Goal: Transaction & Acquisition: Purchase product/service

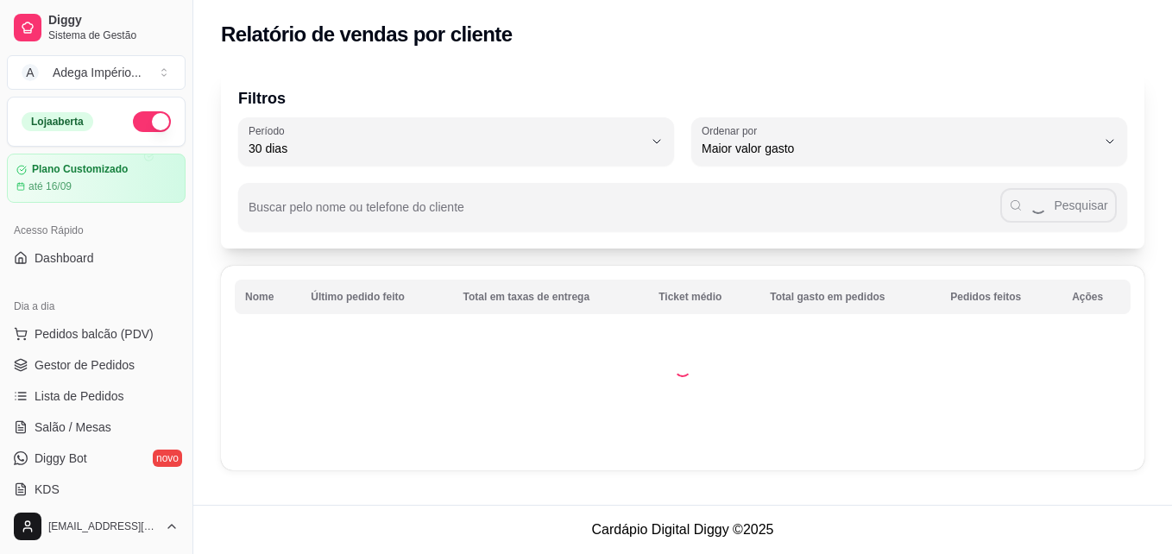
select select "30"
select select "HIGHEST_TOTAL_SPENT_WITH_ORDERS"
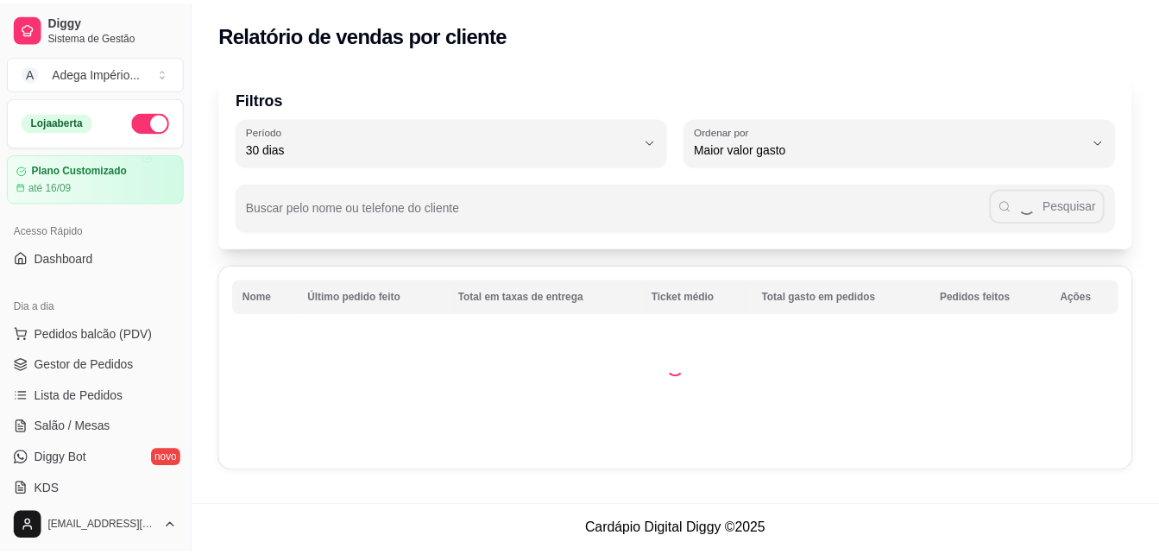
scroll to position [429, 0]
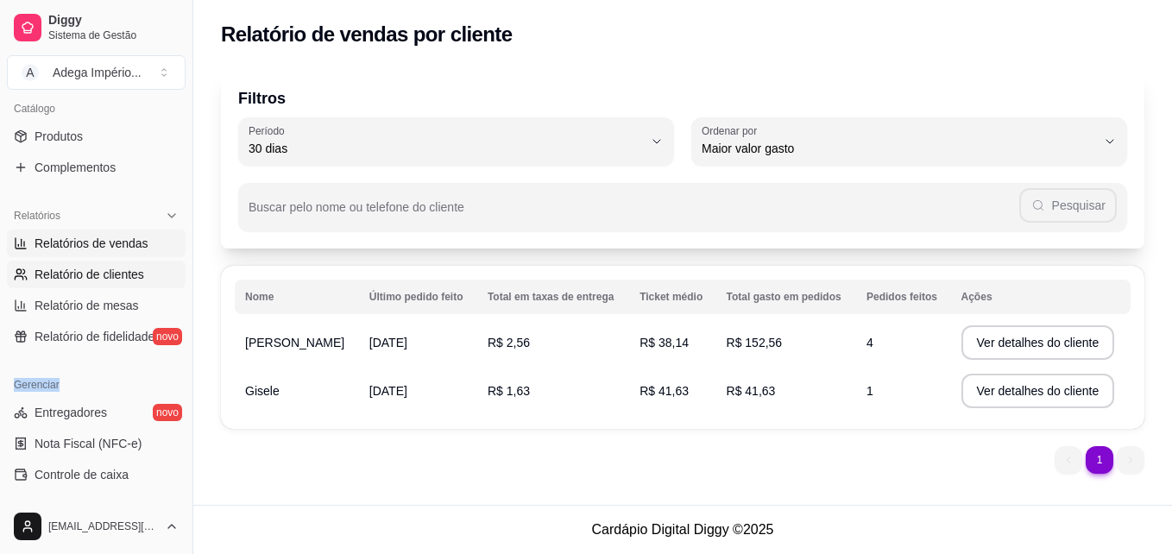
click at [98, 244] on span "Relatórios de vendas" at bounding box center [92, 243] width 114 height 17
select select "ALL"
select select "0"
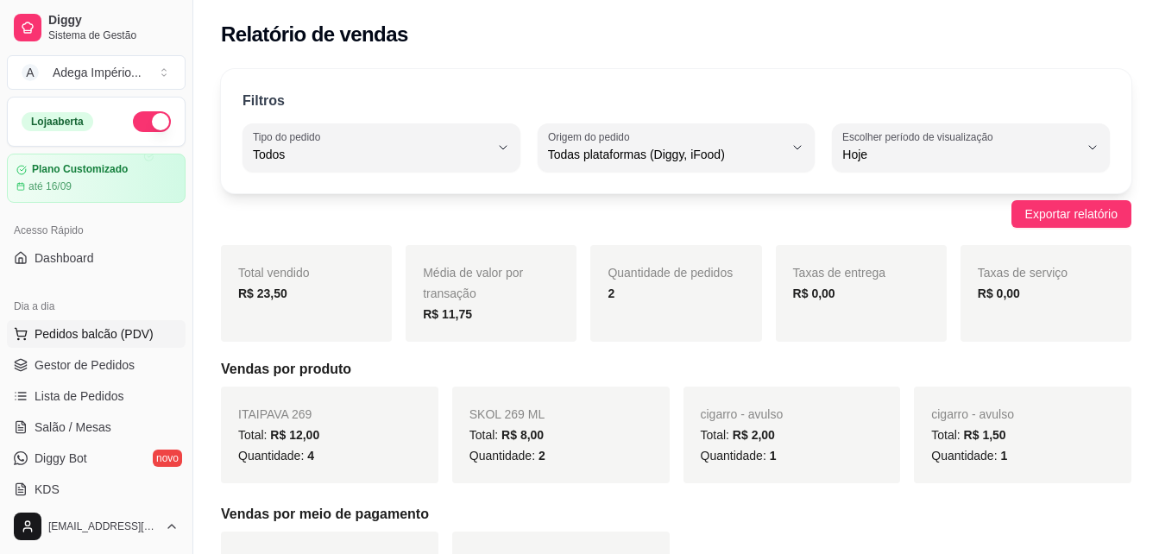
click at [95, 331] on span "Pedidos balcão (PDV)" at bounding box center [94, 333] width 119 height 17
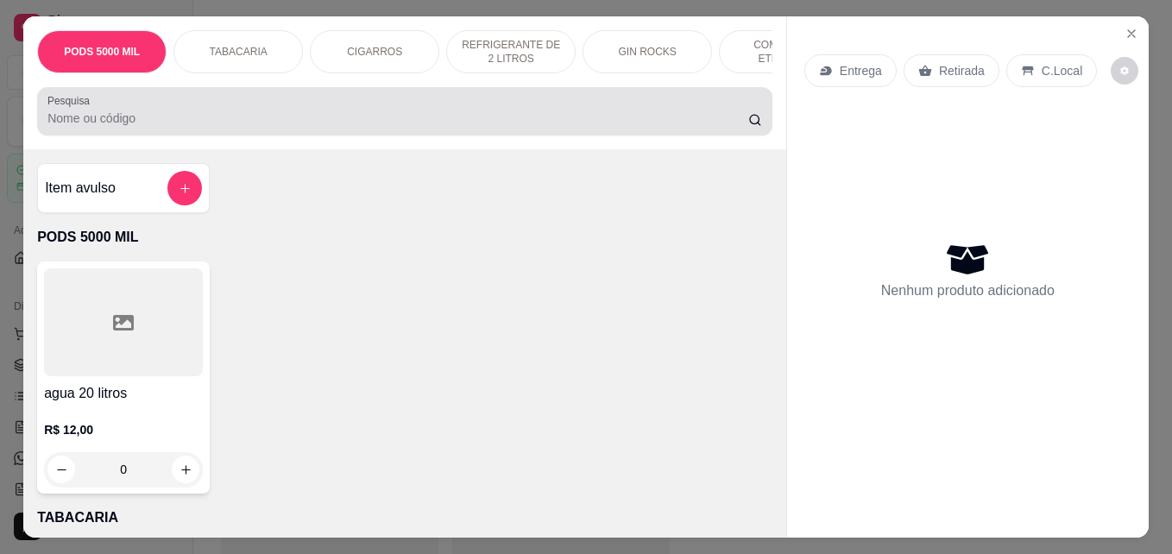
click at [203, 127] on input "Pesquisa" at bounding box center [397, 118] width 701 height 17
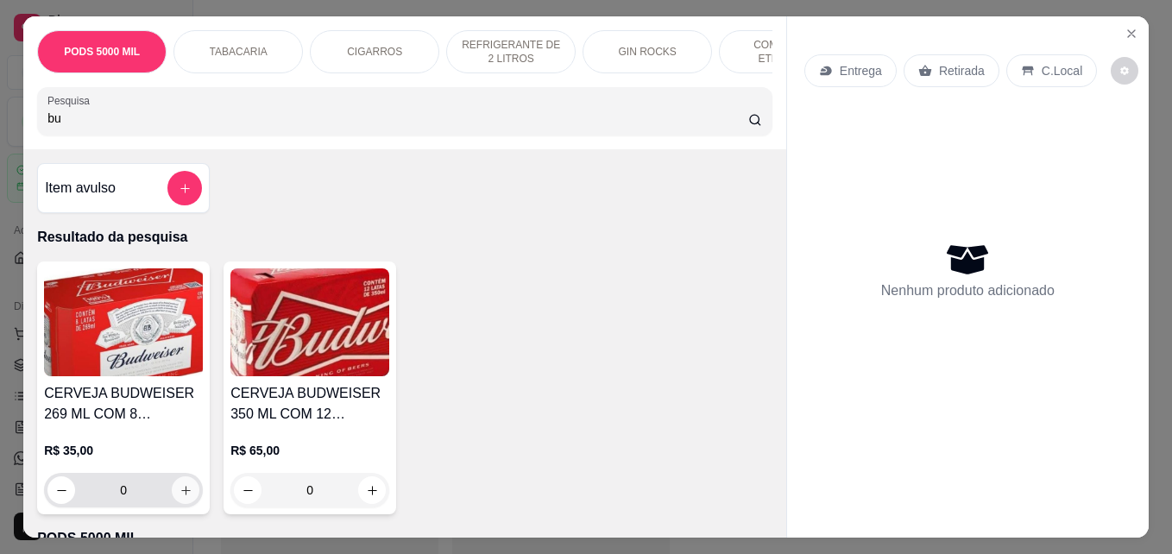
type input "bu"
click at [186, 493] on button "increase-product-quantity" at bounding box center [186, 491] width 28 height 28
type input "1"
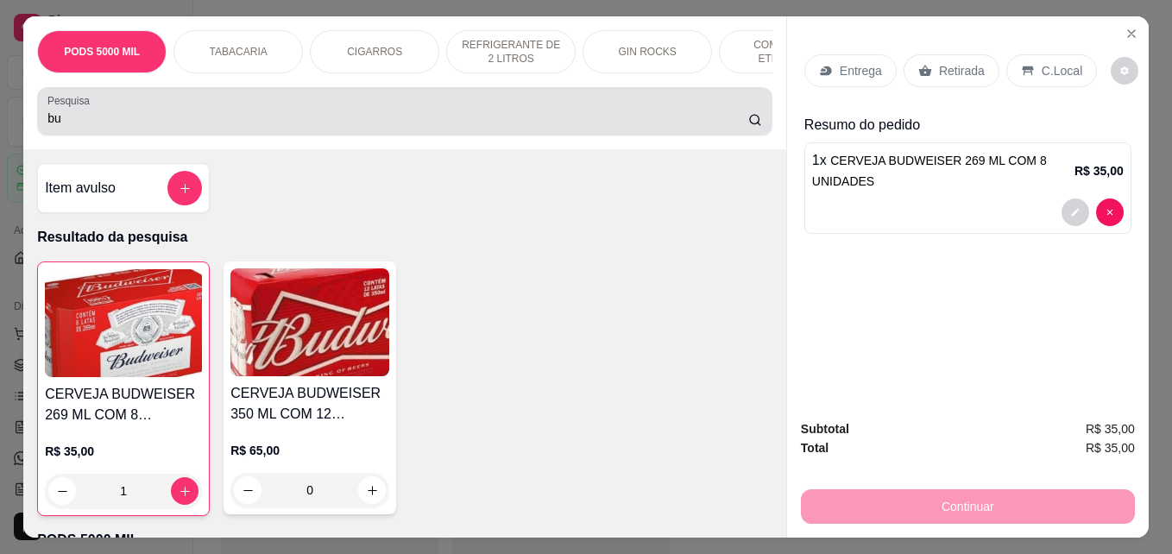
click at [100, 127] on input "bu" at bounding box center [397, 118] width 701 height 17
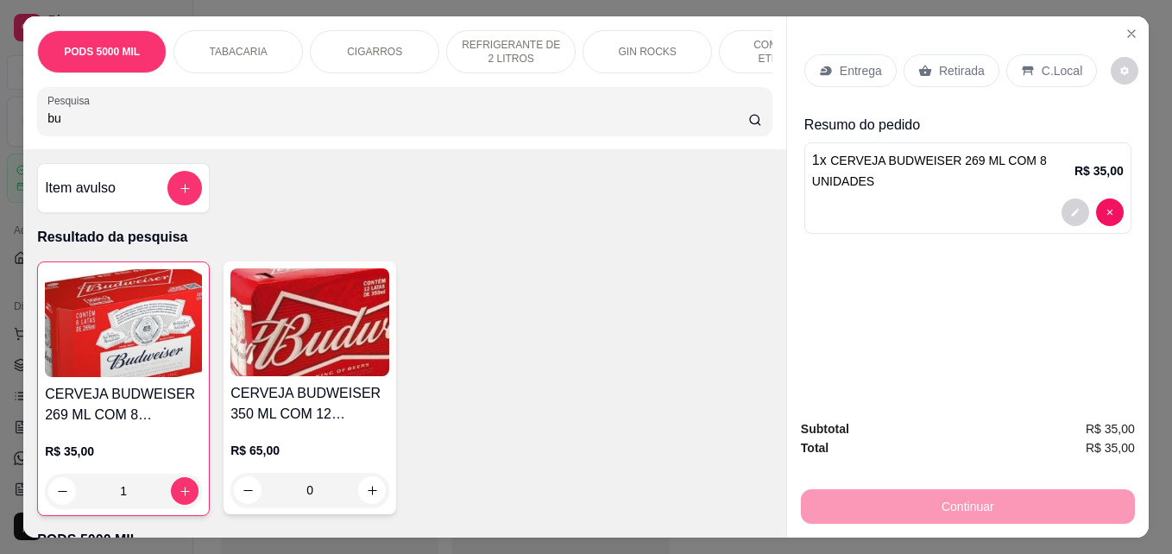
type input "b"
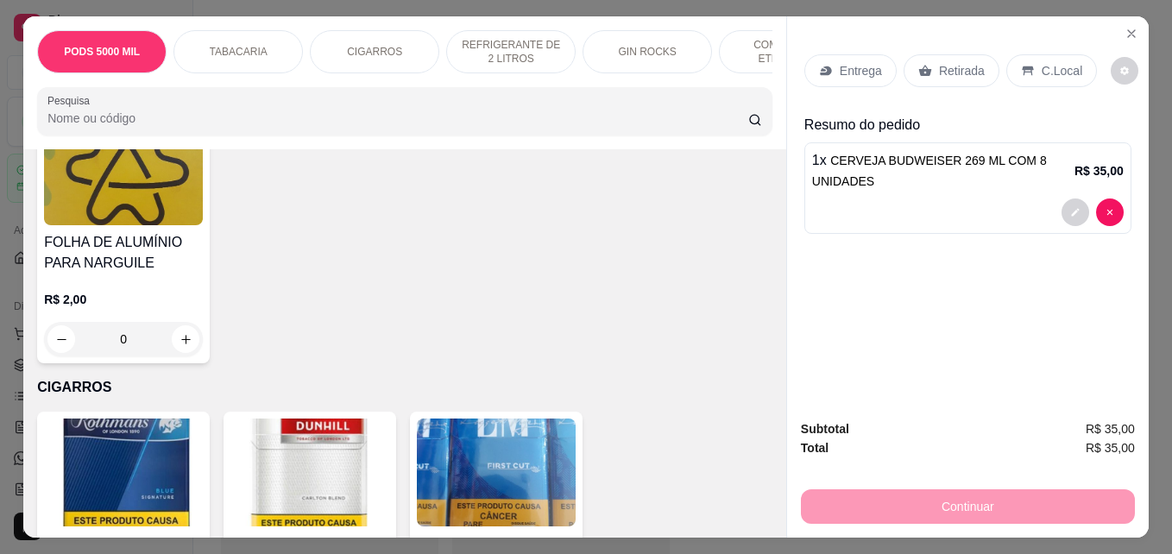
scroll to position [691, 0]
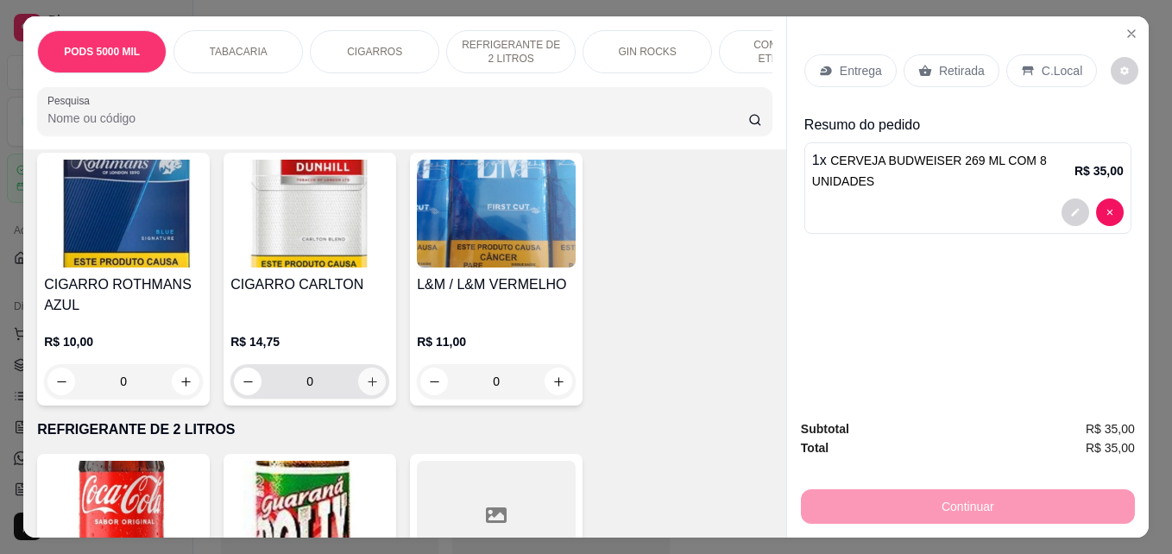
click at [367, 388] on icon "increase-product-quantity" at bounding box center [372, 382] width 13 height 13
type input "1"
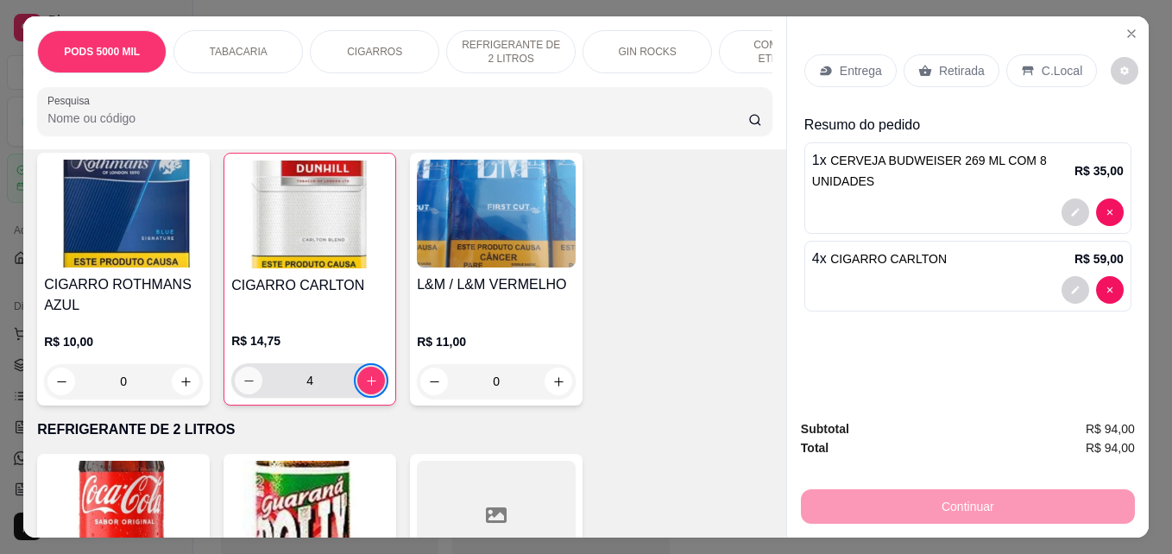
click at [243, 385] on icon "decrease-product-quantity" at bounding box center [249, 381] width 13 height 13
click at [243, 387] on icon "decrease-product-quantity" at bounding box center [249, 381] width 13 height 13
type input "1"
click at [952, 62] on p "Retirada" at bounding box center [962, 70] width 46 height 17
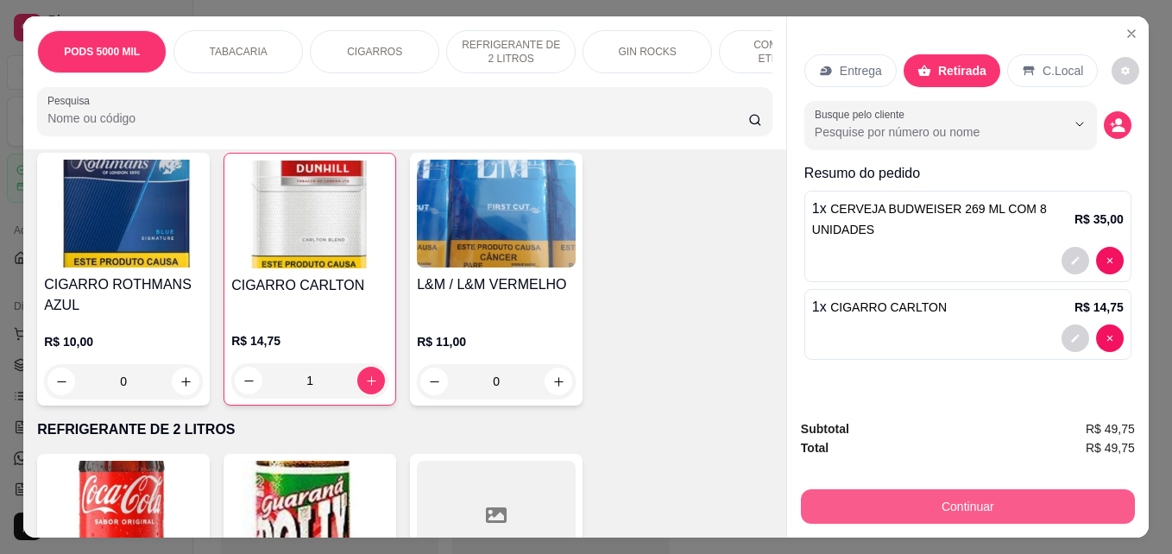
click at [981, 497] on button "Continuar" at bounding box center [968, 506] width 334 height 35
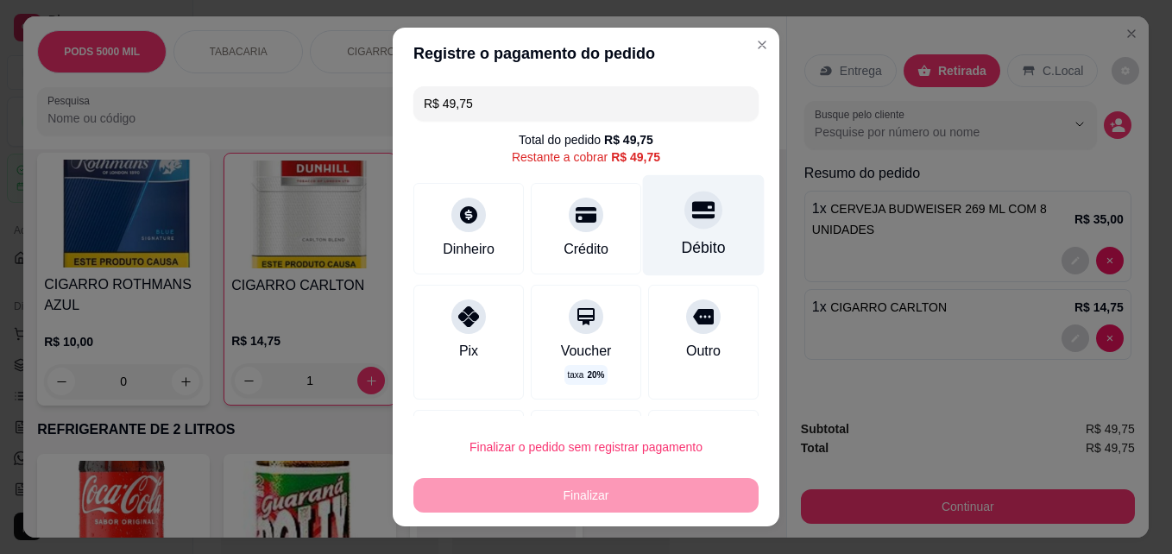
click at [671, 233] on div "Débito" at bounding box center [704, 225] width 122 height 101
type input "R$ 0,00"
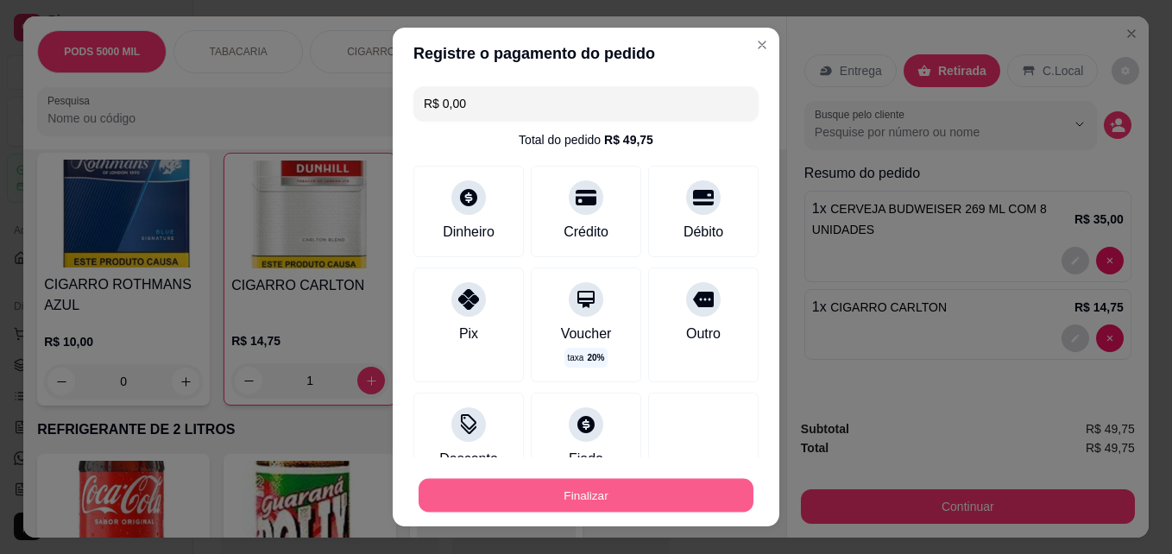
click at [569, 483] on button "Finalizar" at bounding box center [586, 496] width 335 height 34
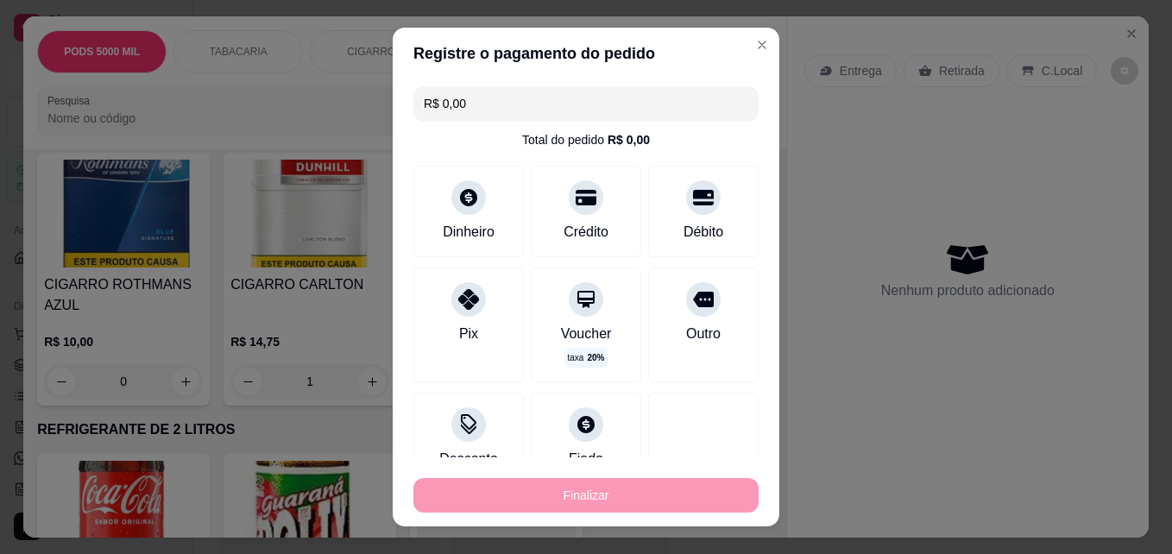
type input "0"
type input "-R$ 49,75"
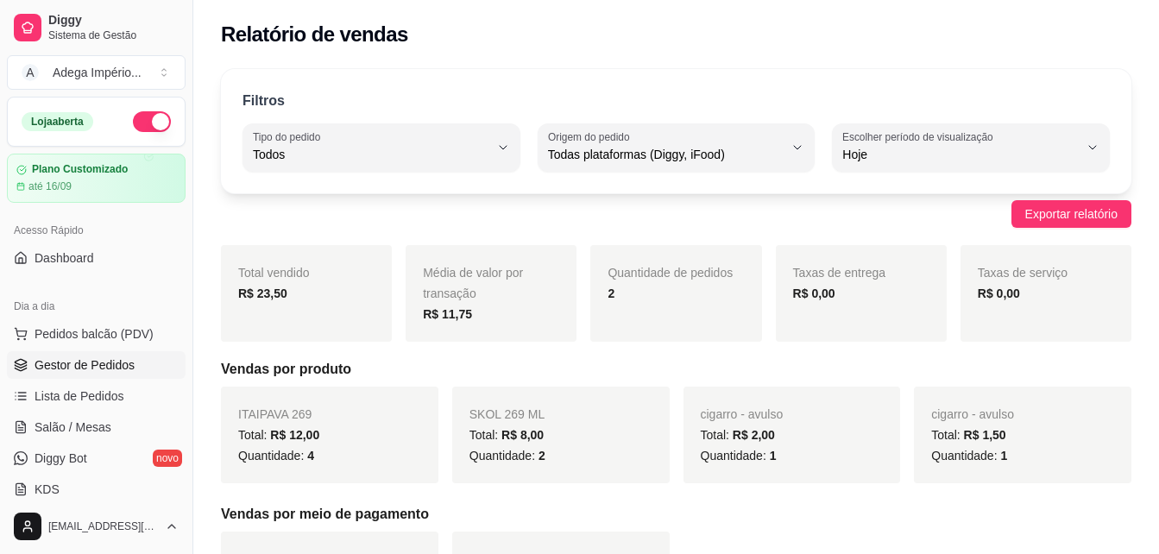
click at [98, 361] on span "Gestor de Pedidos" at bounding box center [85, 365] width 100 height 17
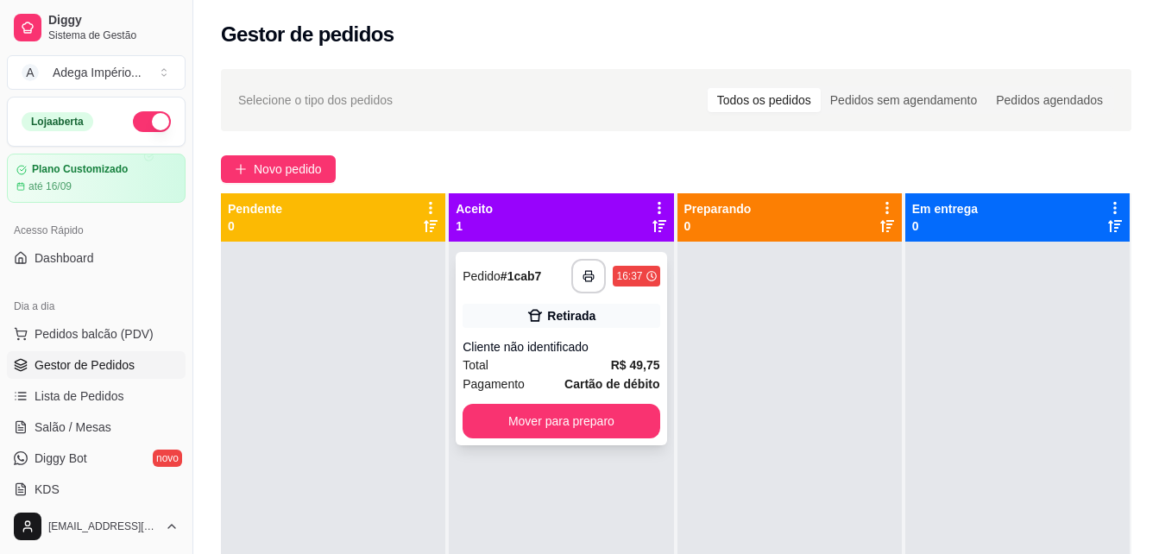
click at [613, 340] on div "Cliente não identificado" at bounding box center [561, 346] width 197 height 17
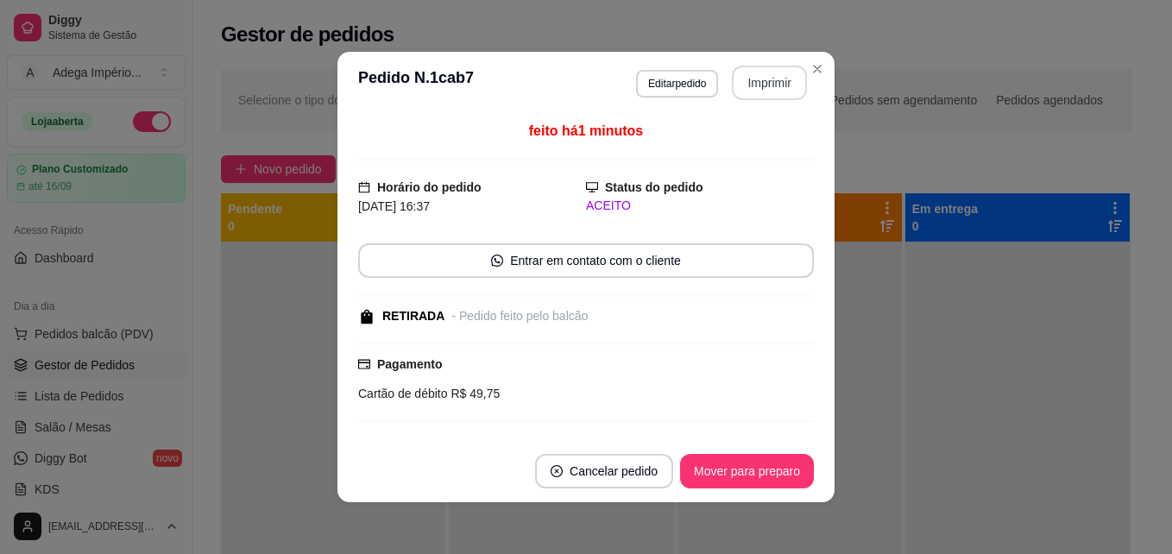
click at [773, 89] on button "Imprimir" at bounding box center [769, 83] width 75 height 35
click at [773, 477] on button "Mover para preparo" at bounding box center [747, 471] width 134 height 35
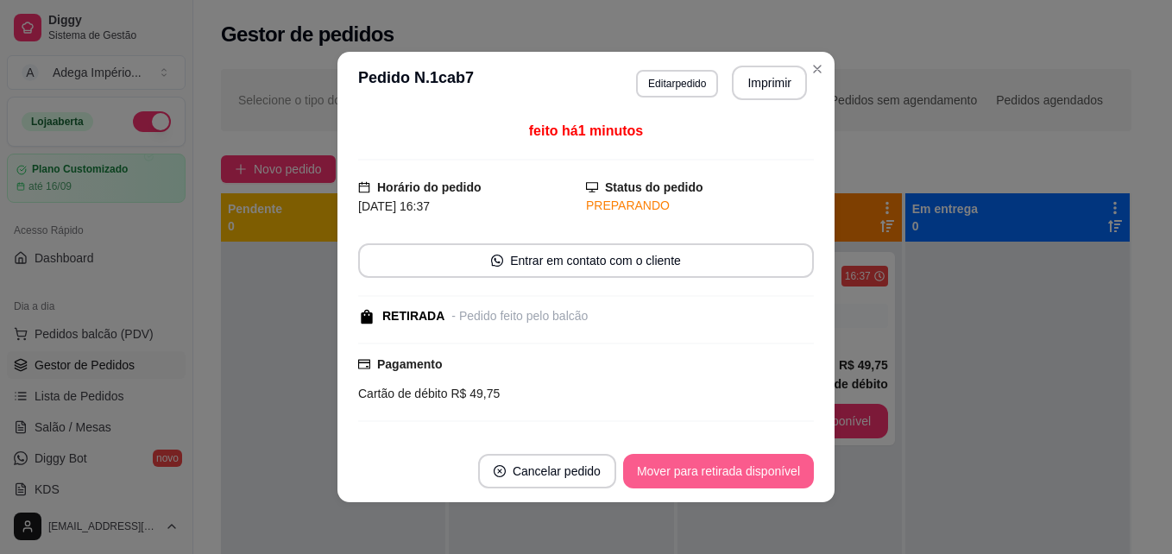
click at [773, 477] on button "Mover para retirada disponível" at bounding box center [718, 471] width 191 height 35
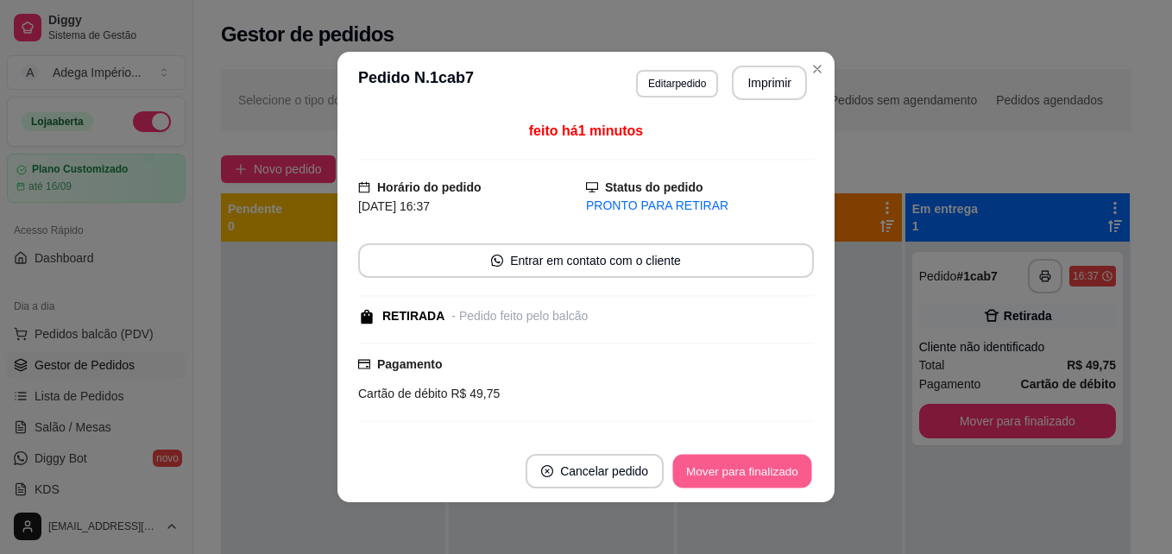
click at [773, 477] on button "Mover para finalizado" at bounding box center [742, 472] width 139 height 34
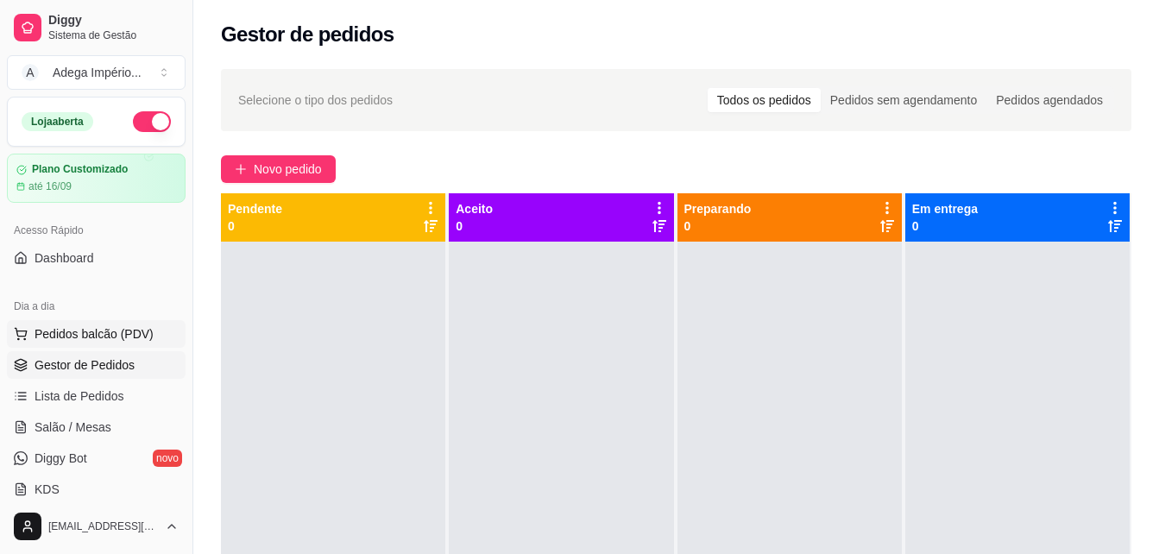
click at [78, 337] on span "Pedidos balcão (PDV)" at bounding box center [94, 333] width 119 height 17
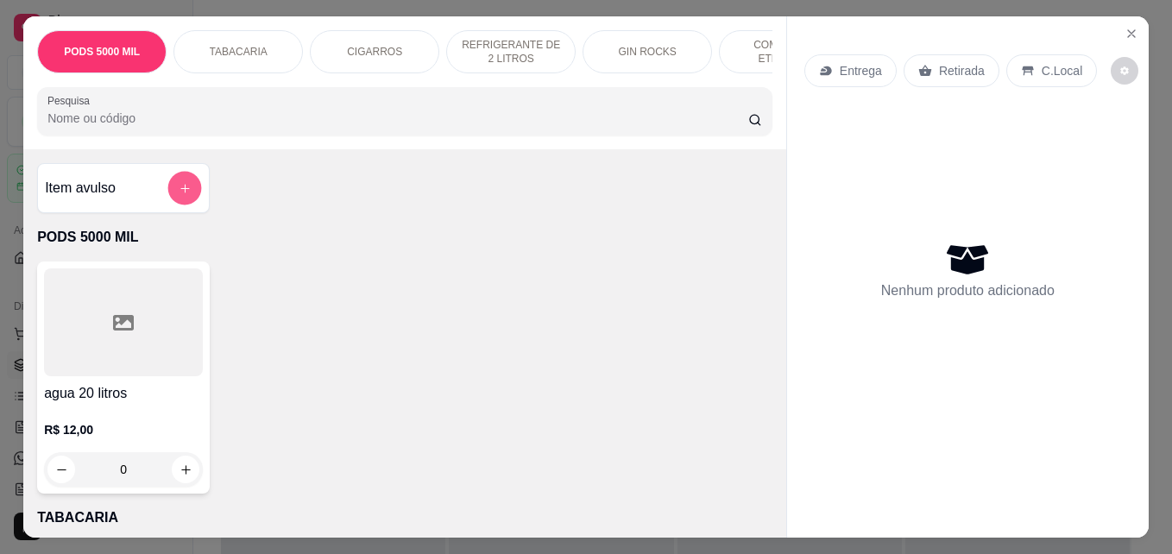
click at [179, 192] on icon "add-separate-item" at bounding box center [185, 188] width 13 height 13
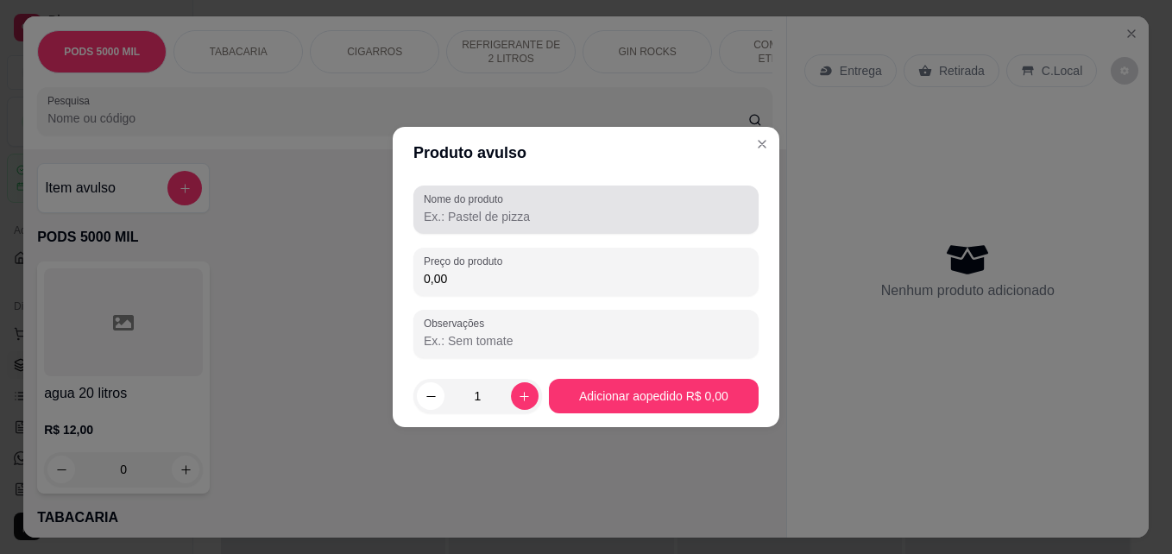
click at [440, 216] on input "Nome do produto" at bounding box center [586, 216] width 325 height 17
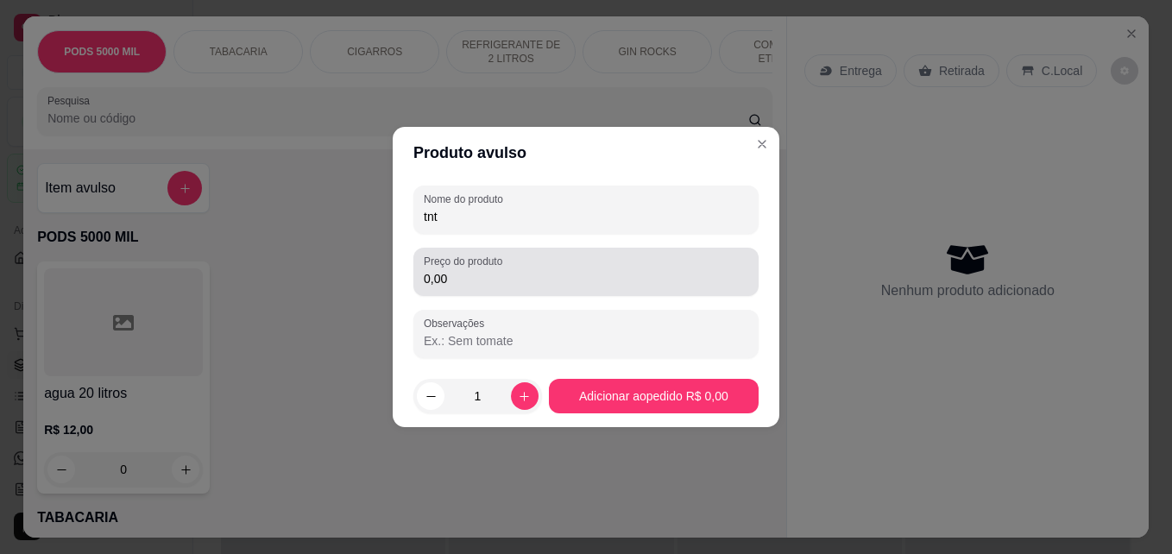
type input "tnt"
click at [477, 290] on div "Preço do produto 0,00" at bounding box center [585, 272] width 345 height 48
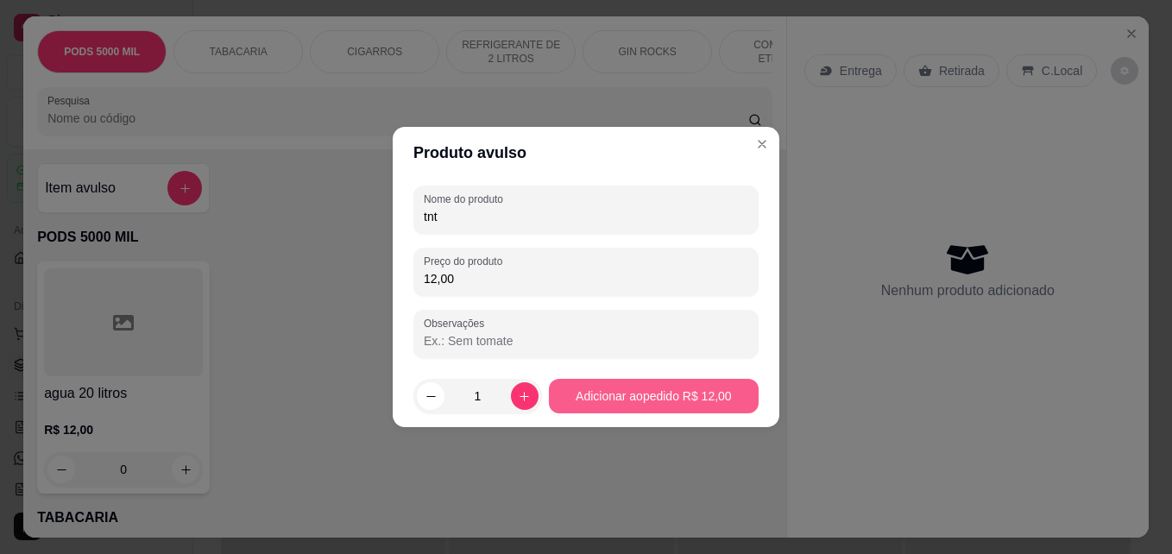
type input "12,00"
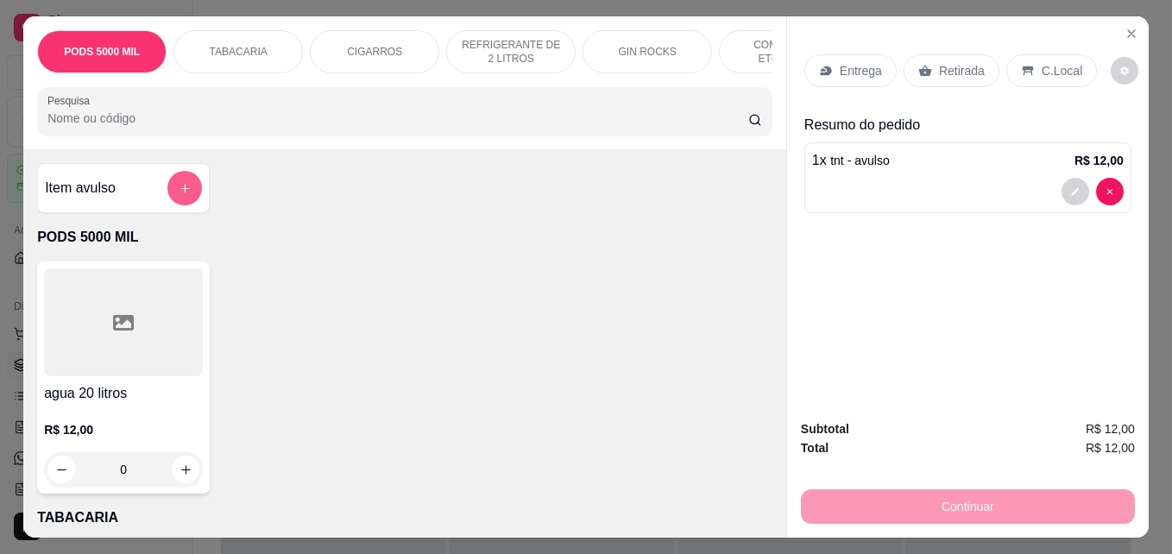
click at [186, 198] on button "add-separate-item" at bounding box center [184, 188] width 35 height 35
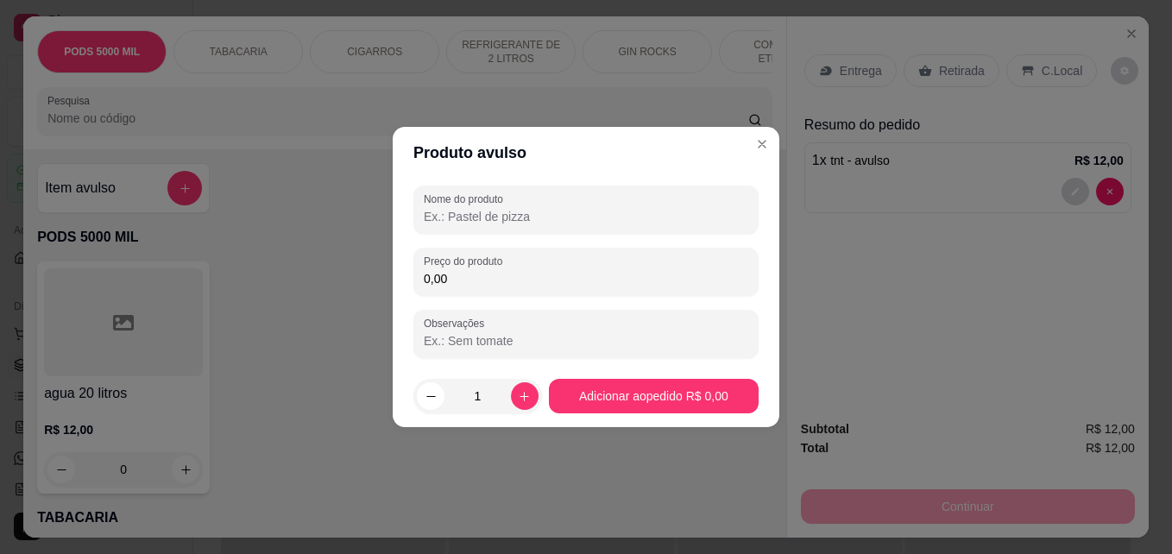
click at [439, 213] on input "Nome do produto" at bounding box center [586, 216] width 325 height 17
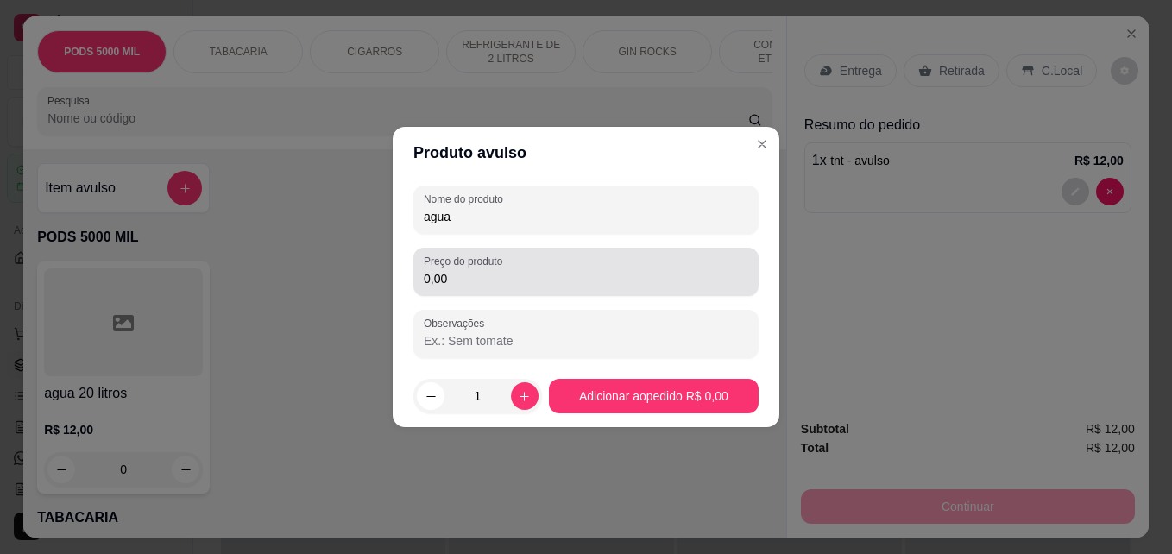
type input "agua"
click at [448, 275] on input "0,00" at bounding box center [586, 278] width 325 height 17
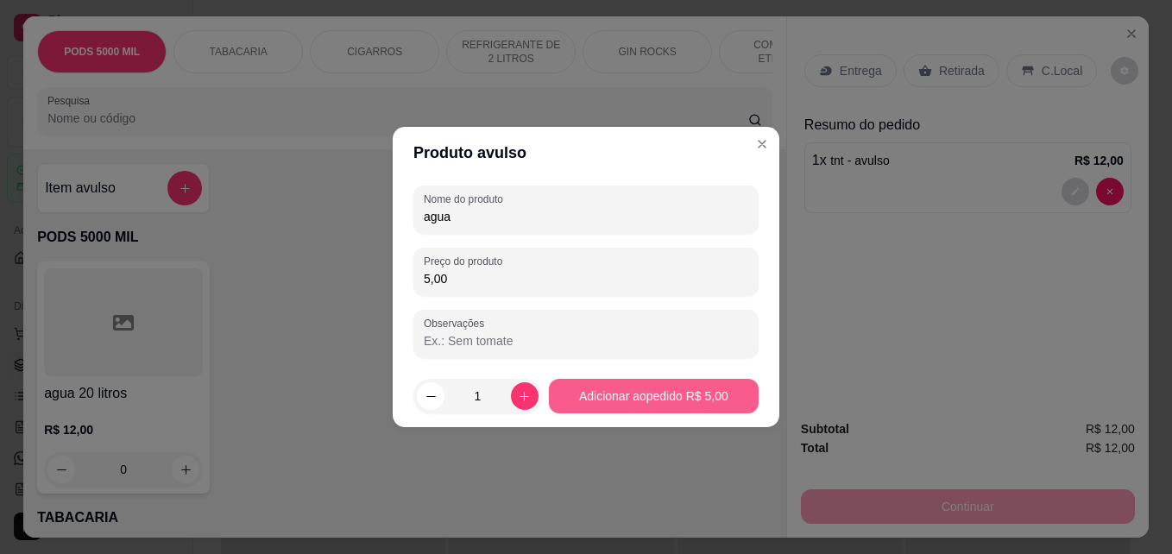
type input "5,00"
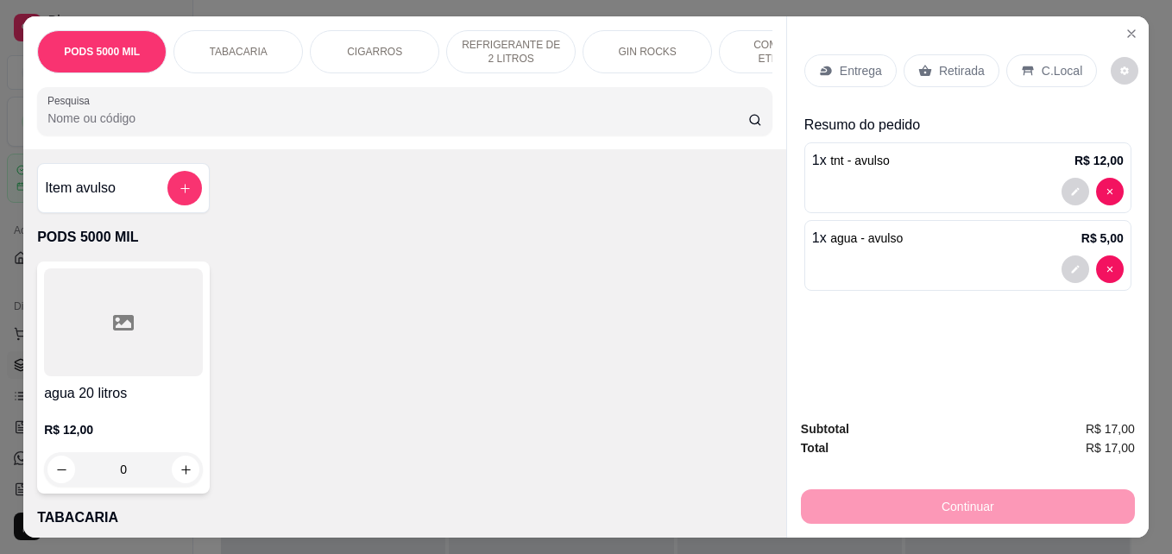
click at [963, 65] on p "Retirada" at bounding box center [962, 70] width 46 height 17
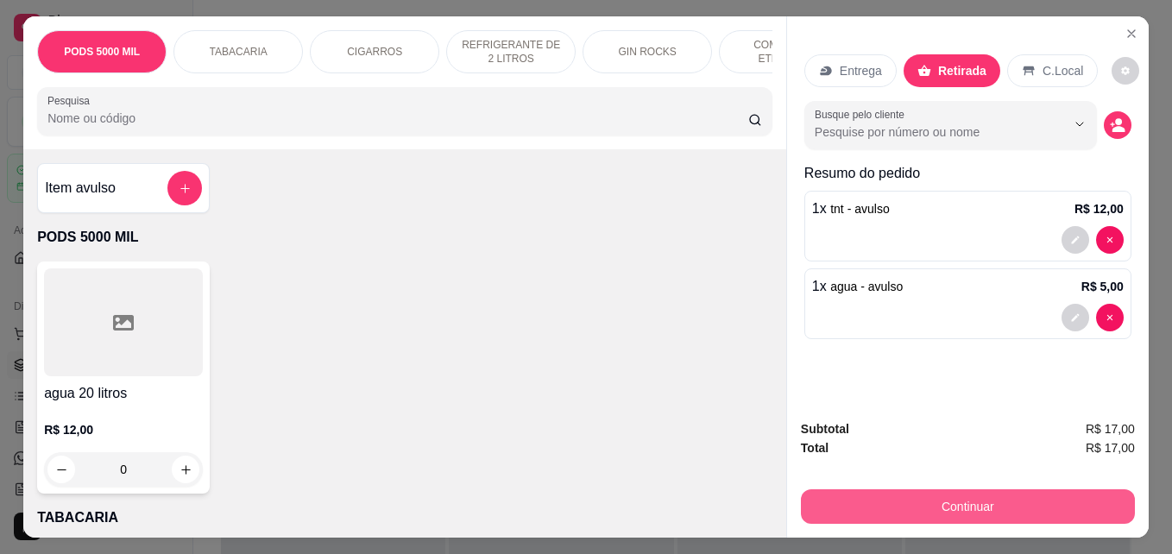
click at [984, 496] on button "Continuar" at bounding box center [968, 506] width 334 height 35
click at [976, 500] on button "Continuar" at bounding box center [968, 506] width 324 height 34
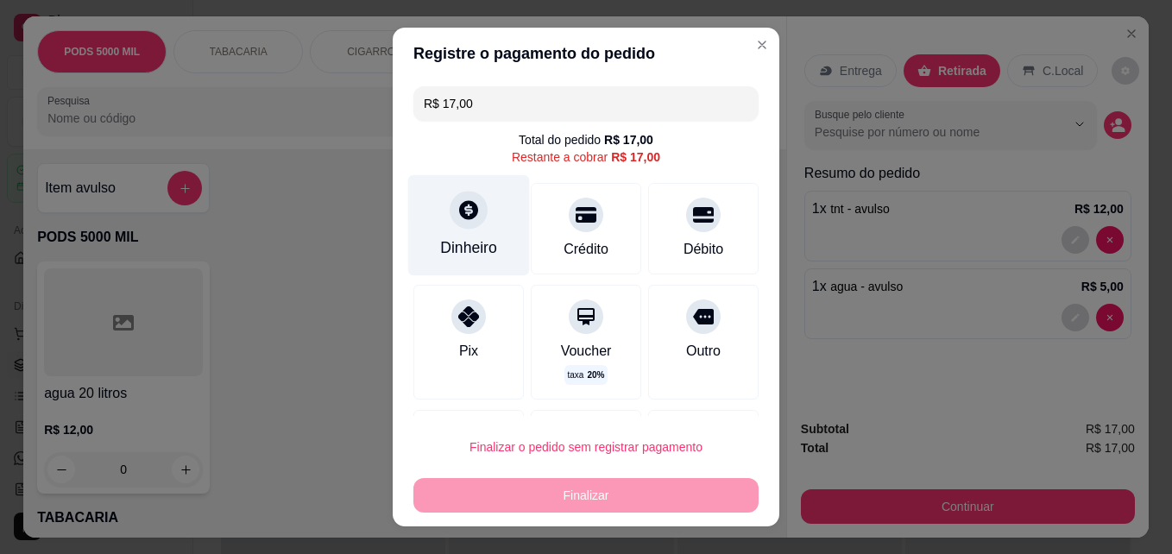
click at [498, 254] on div "Dinheiro" at bounding box center [469, 225] width 122 height 101
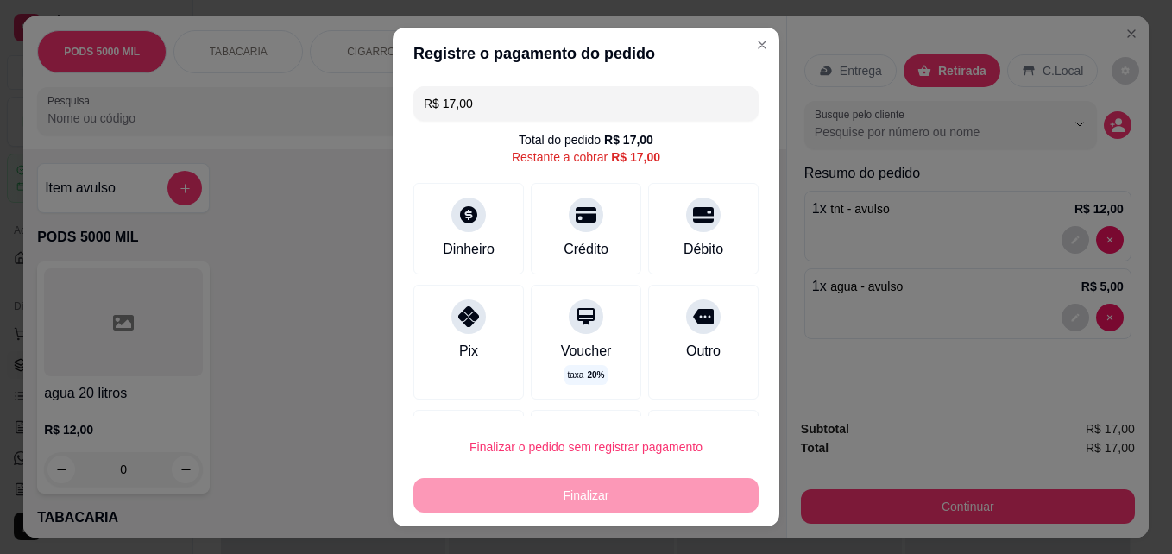
click at [506, 253] on input "0,00" at bounding box center [585, 260] width 345 height 35
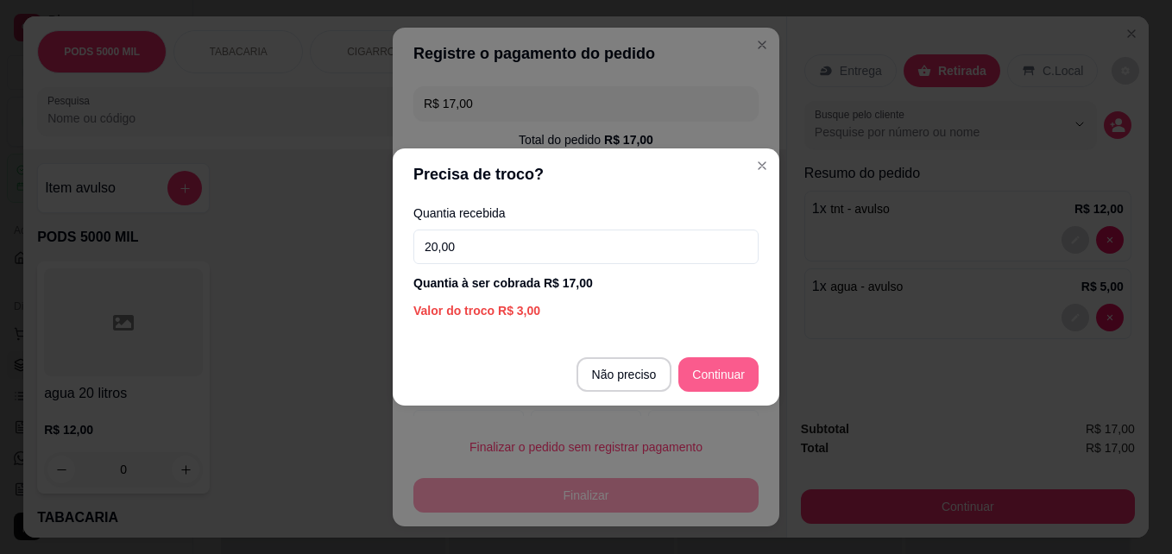
type input "20,00"
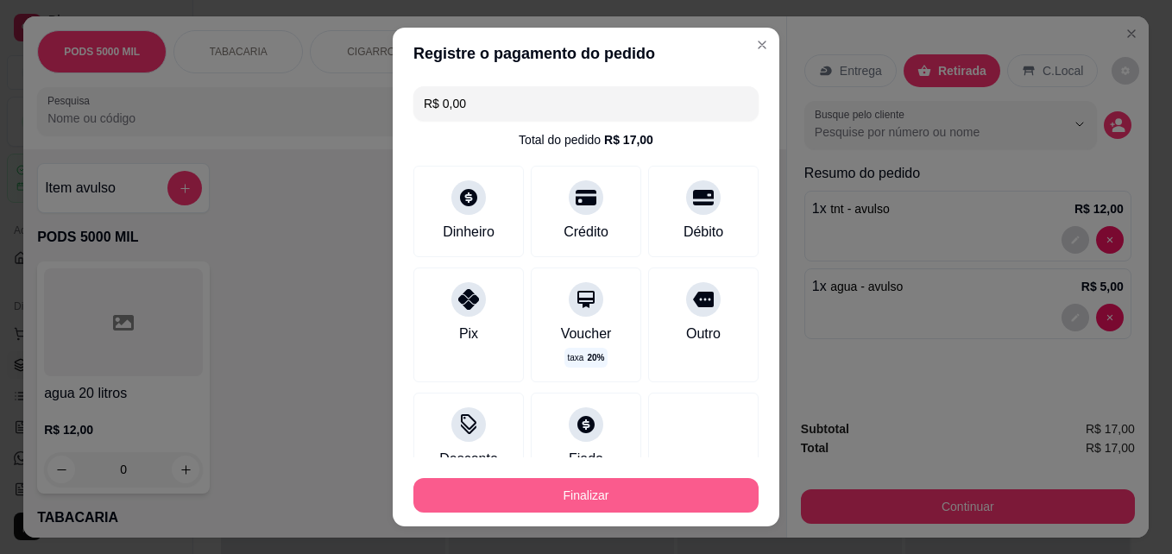
click at [614, 490] on button "Finalizar" at bounding box center [585, 495] width 345 height 35
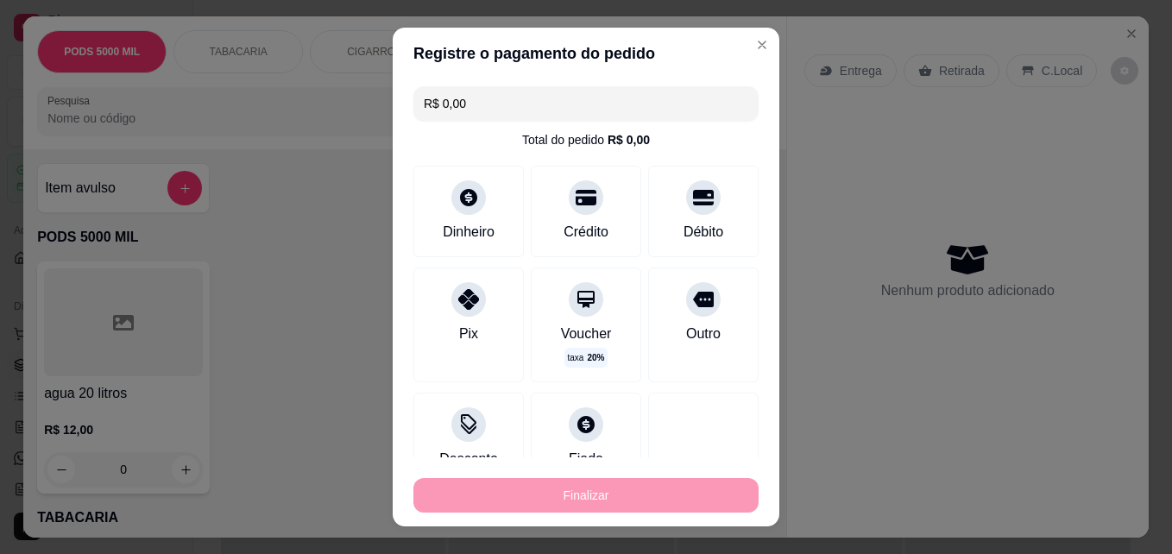
type input "-R$ 17,00"
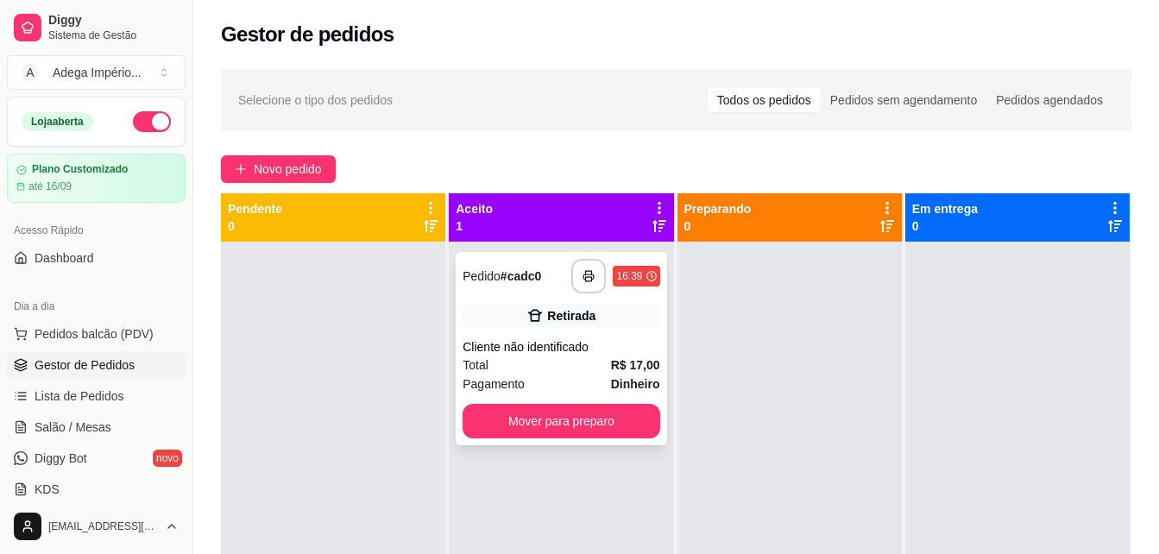
click at [568, 382] on div "Pagamento Dinheiro" at bounding box center [561, 384] width 197 height 19
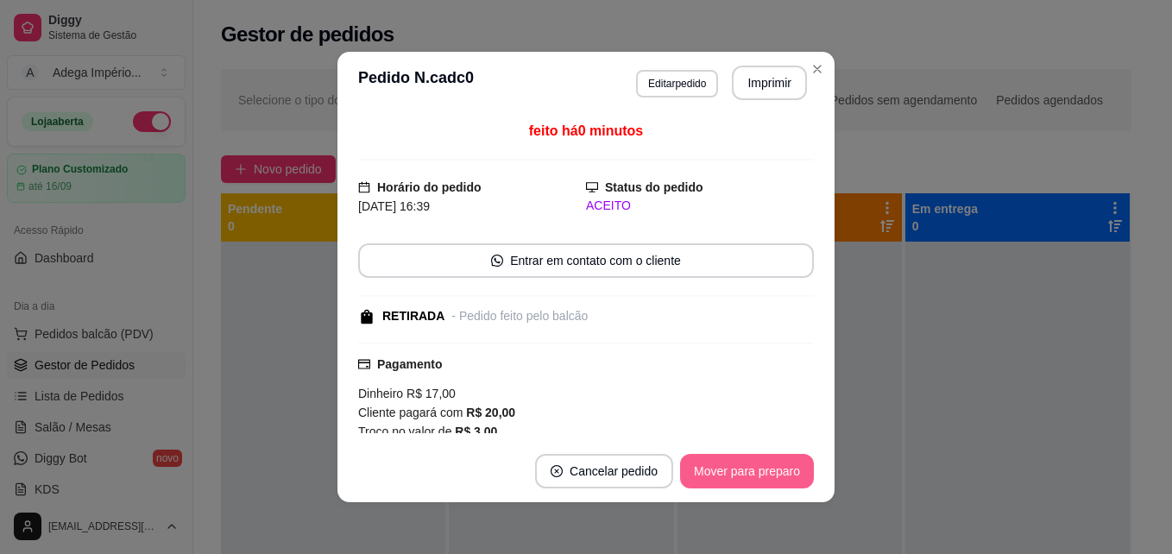
click at [746, 470] on button "Mover para preparo" at bounding box center [747, 471] width 134 height 35
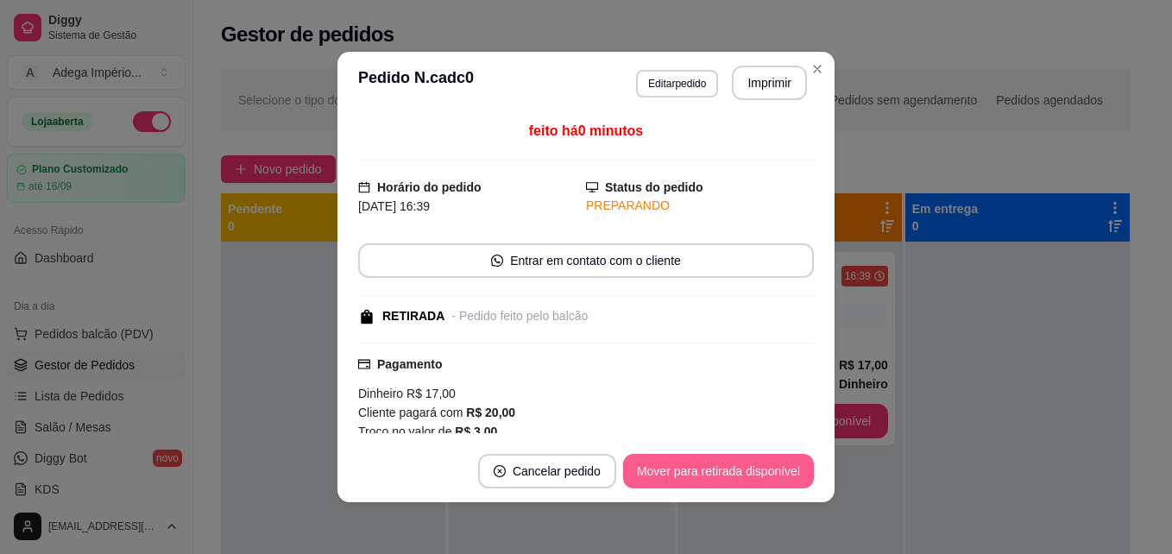
click at [746, 470] on button "Mover para retirada disponível" at bounding box center [718, 471] width 191 height 35
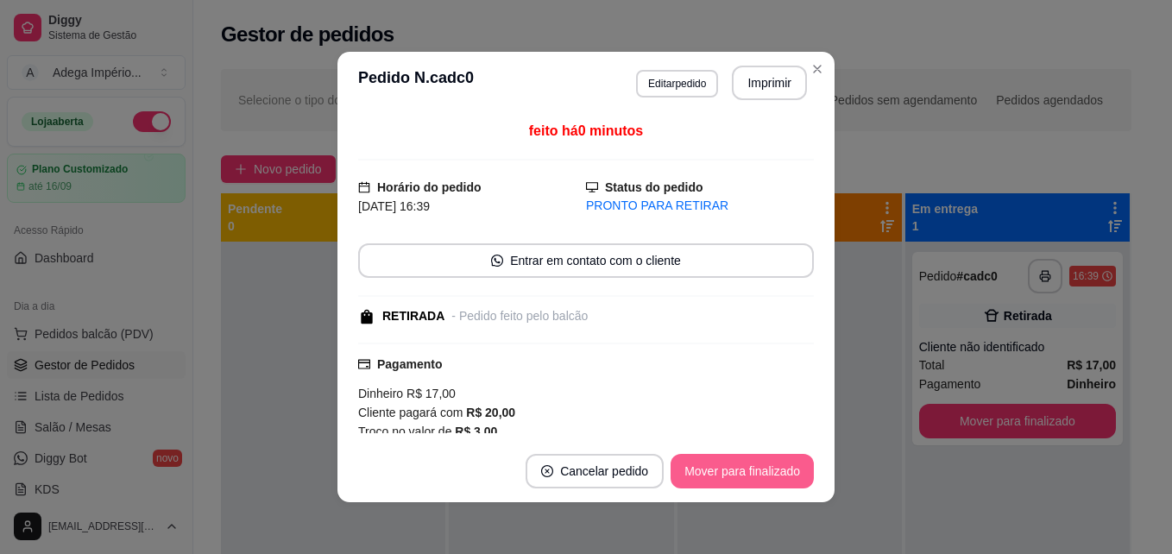
click at [746, 470] on button "Mover para finalizado" at bounding box center [742, 471] width 143 height 35
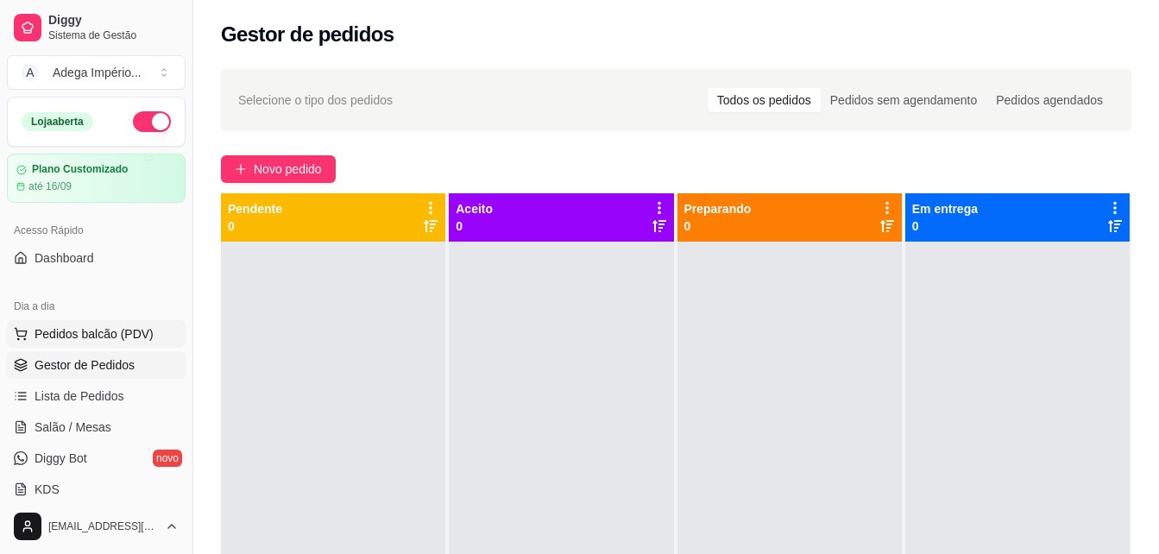
click at [102, 327] on span "Pedidos balcão (PDV)" at bounding box center [94, 333] width 119 height 17
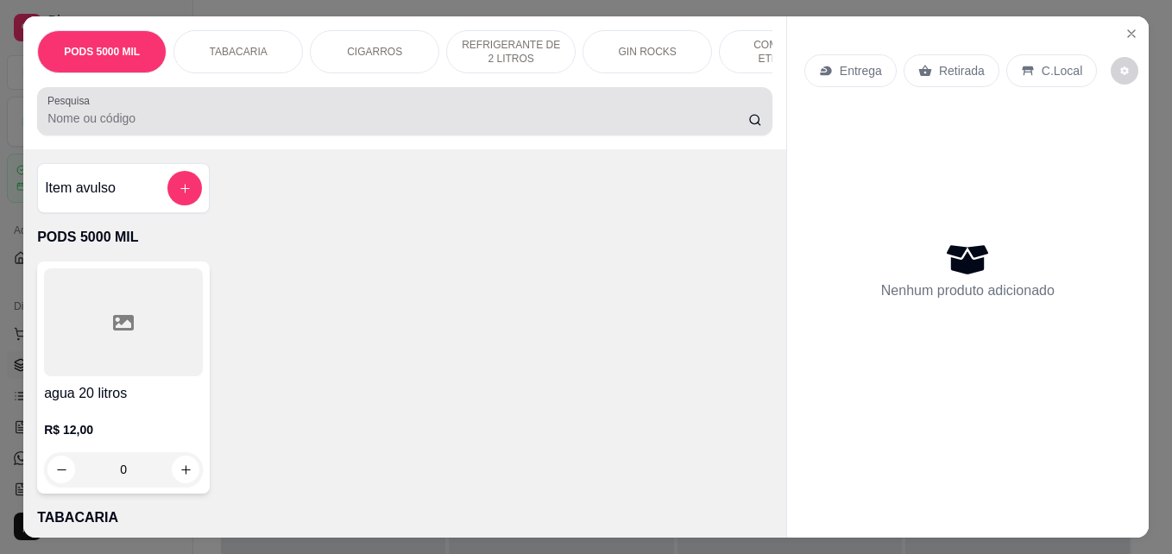
click at [154, 127] on input "Pesquisa" at bounding box center [397, 118] width 701 height 17
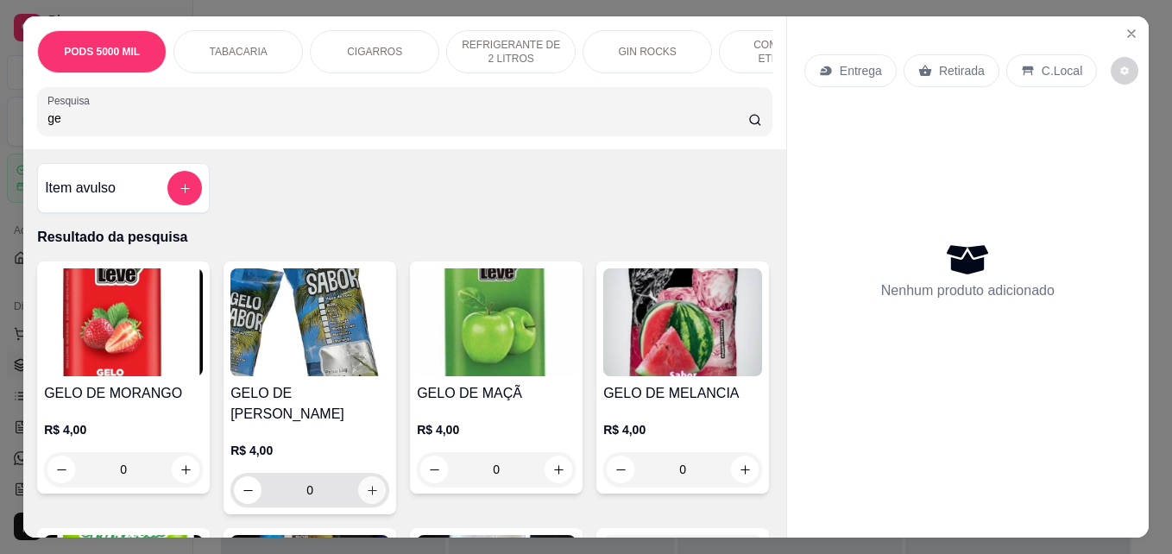
type input "ge"
click at [367, 484] on icon "increase-product-quantity" at bounding box center [372, 490] width 13 height 13
type input "1"
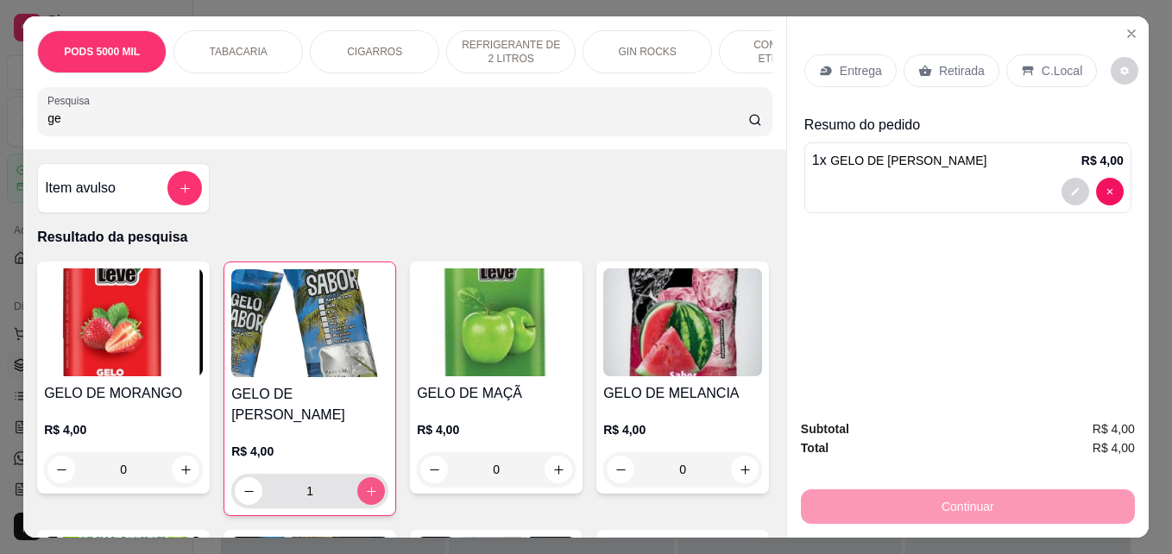
click at [367, 485] on icon "increase-product-quantity" at bounding box center [371, 491] width 13 height 13
type input "2"
click at [367, 485] on icon "increase-product-quantity" at bounding box center [371, 491] width 13 height 13
type input "3"
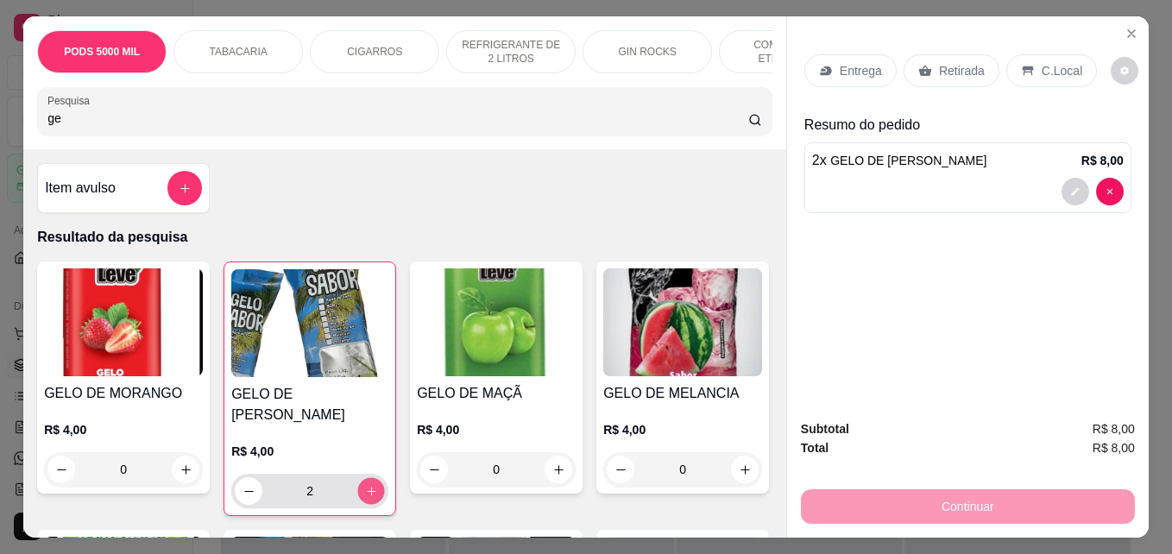
type input "3"
click at [957, 65] on p "Retirada" at bounding box center [962, 70] width 46 height 17
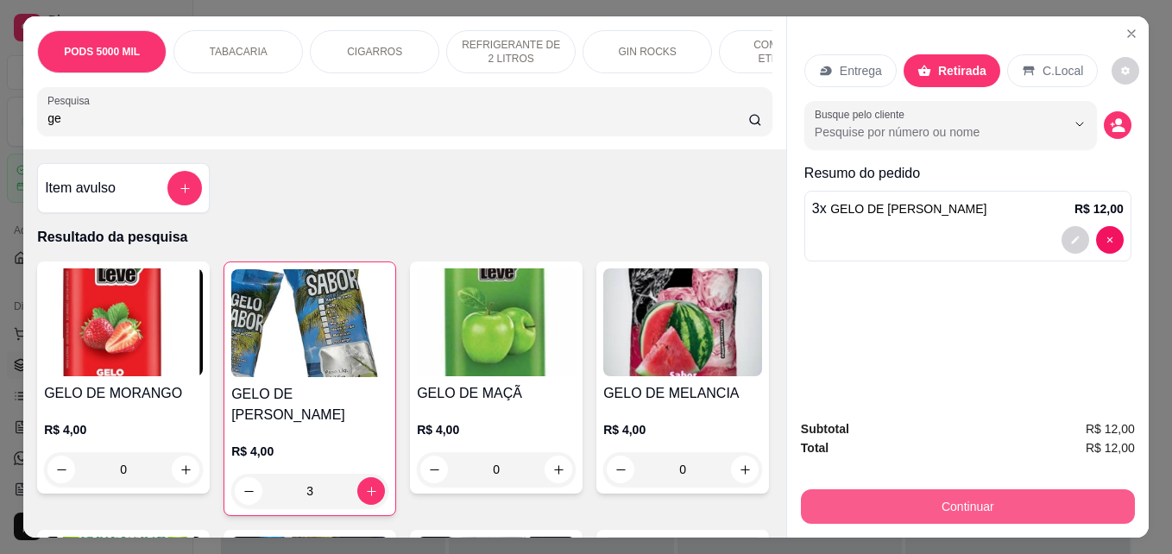
click at [993, 500] on button "Continuar" at bounding box center [968, 506] width 334 height 35
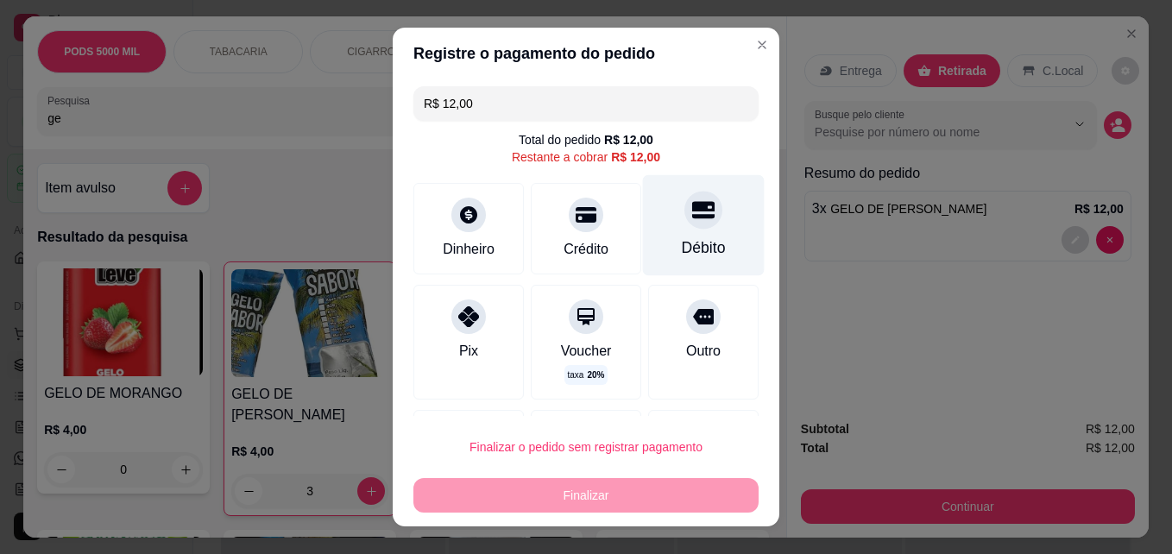
click at [683, 249] on div "Débito" at bounding box center [704, 248] width 44 height 22
type input "R$ 0,00"
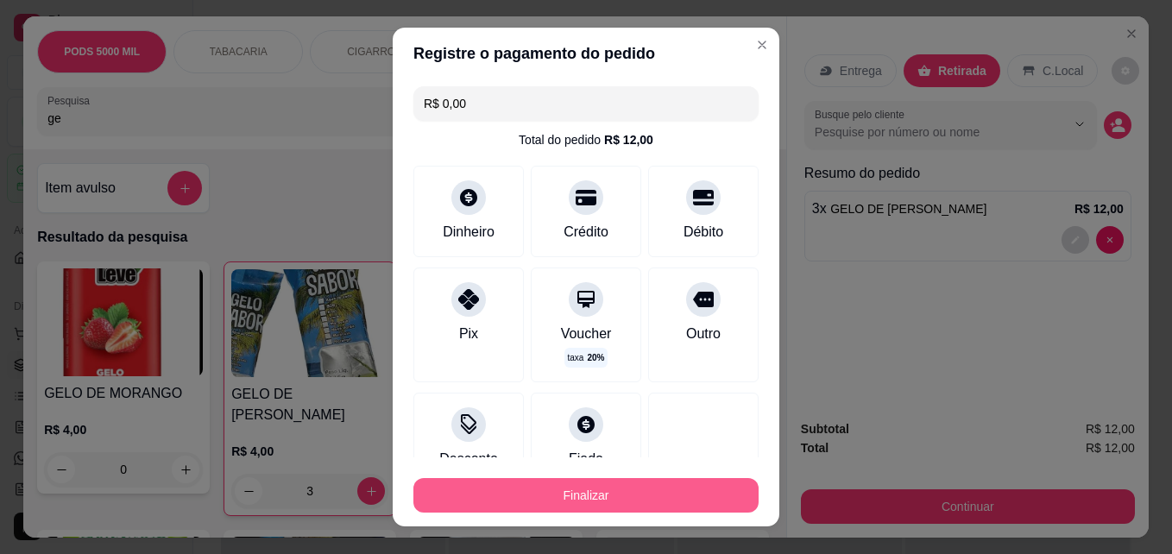
click at [611, 489] on button "Finalizar" at bounding box center [585, 495] width 345 height 35
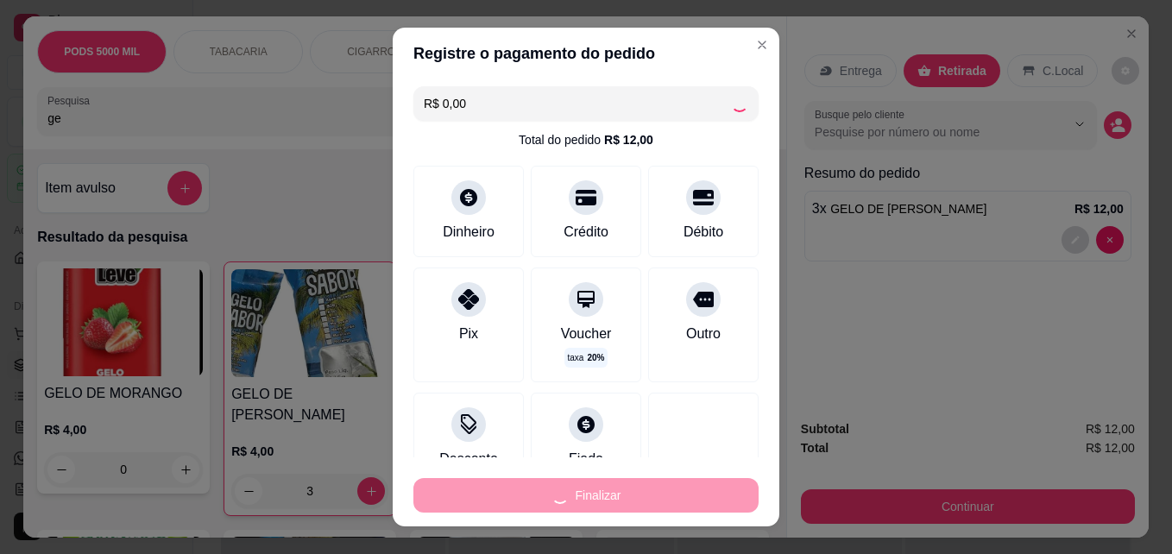
type input "0"
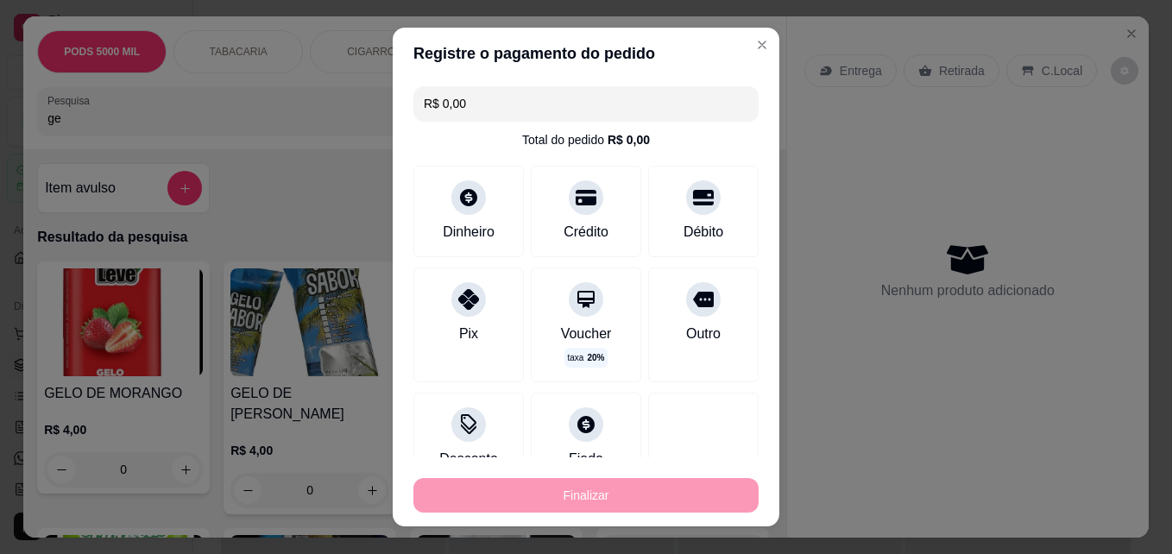
type input "-R$ 12,00"
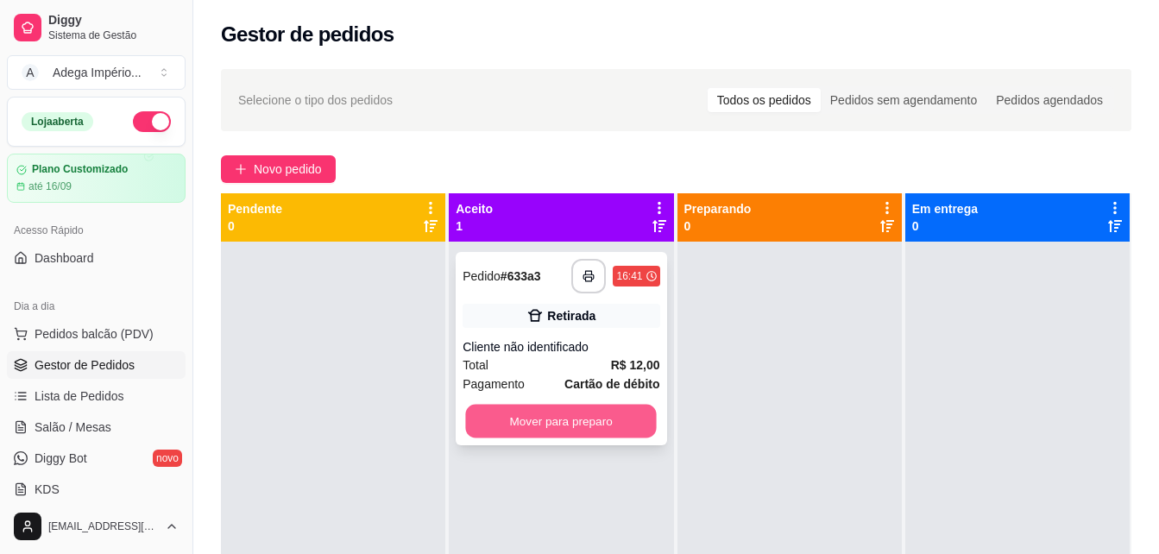
click at [613, 413] on button "Mover para preparo" at bounding box center [561, 422] width 191 height 34
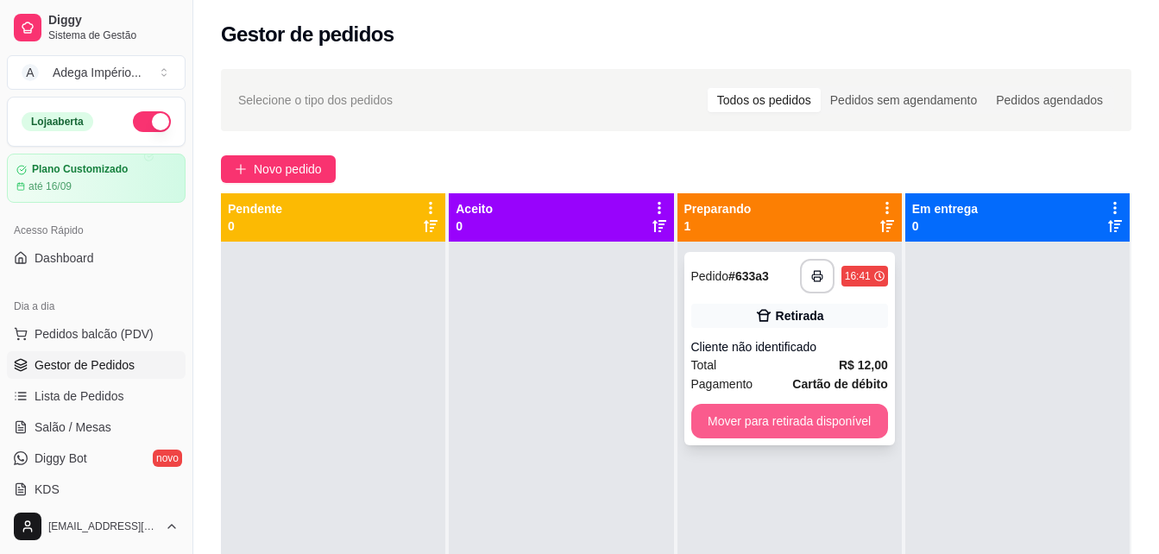
click at [829, 428] on button "Mover para retirada disponível" at bounding box center [789, 421] width 197 height 35
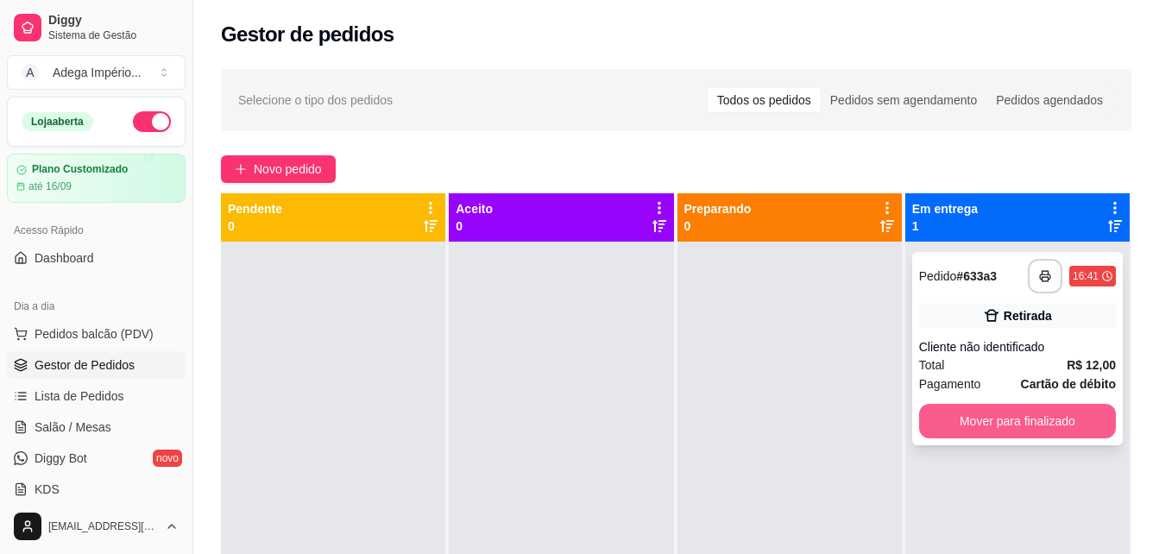
click at [982, 417] on button "Mover para finalizado" at bounding box center [1017, 421] width 197 height 35
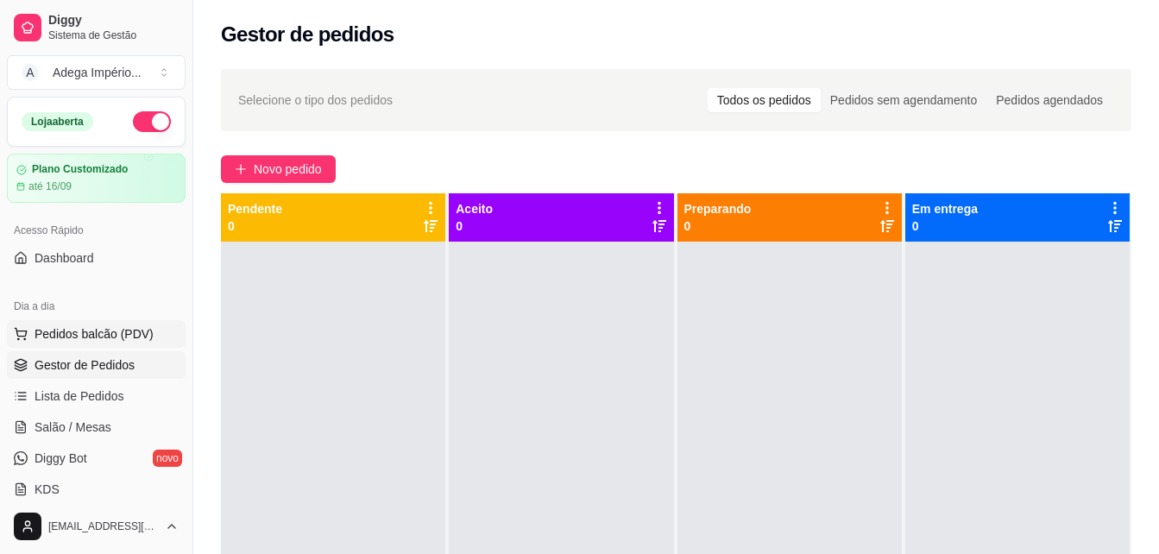
click at [130, 334] on span "Pedidos balcão (PDV)" at bounding box center [94, 333] width 119 height 17
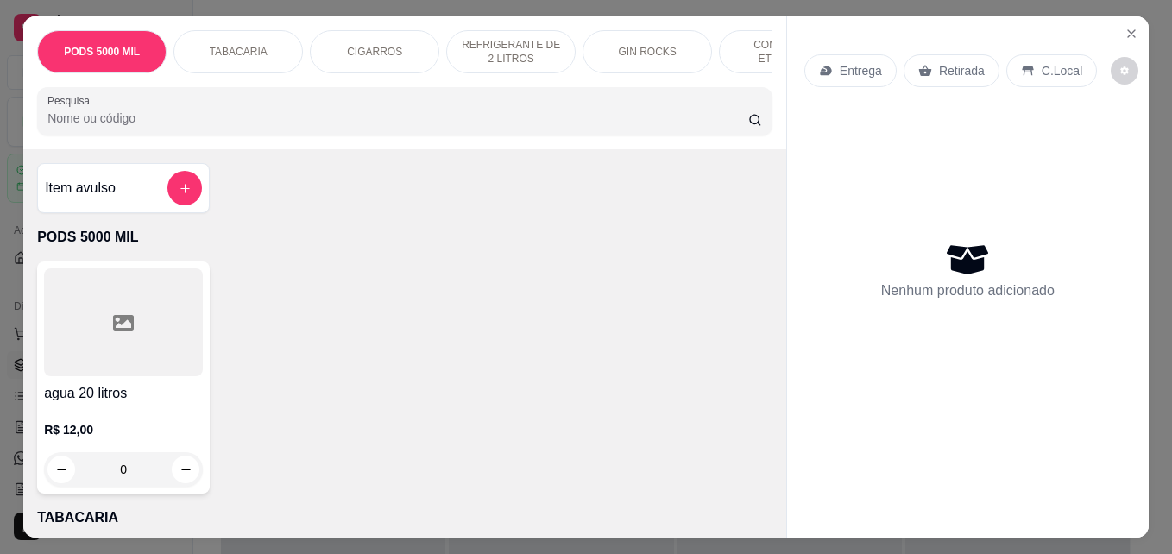
click at [930, 63] on div "Retirada" at bounding box center [952, 70] width 96 height 33
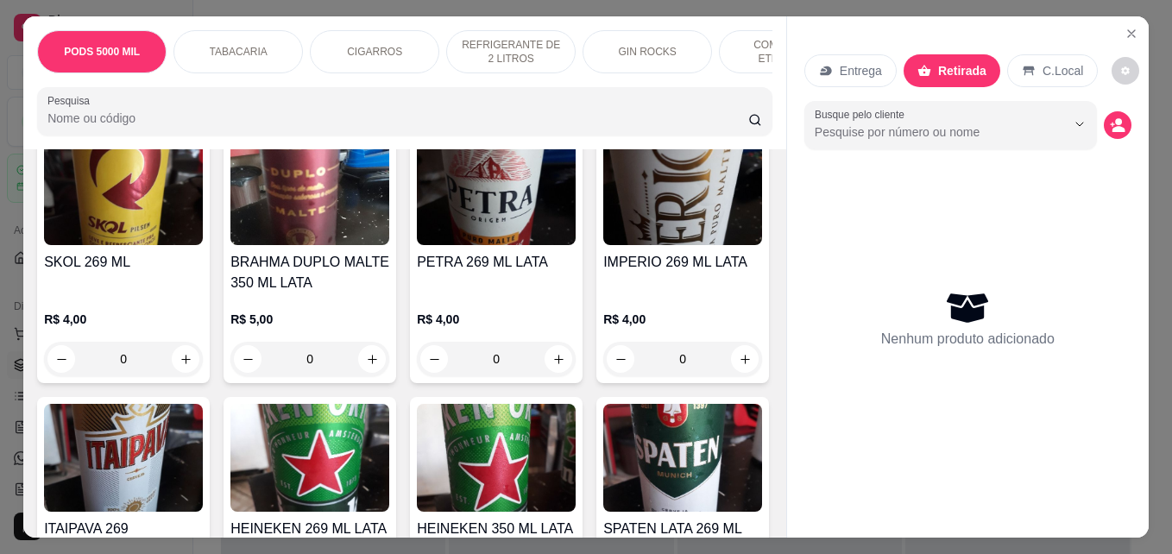
scroll to position [2503, 0]
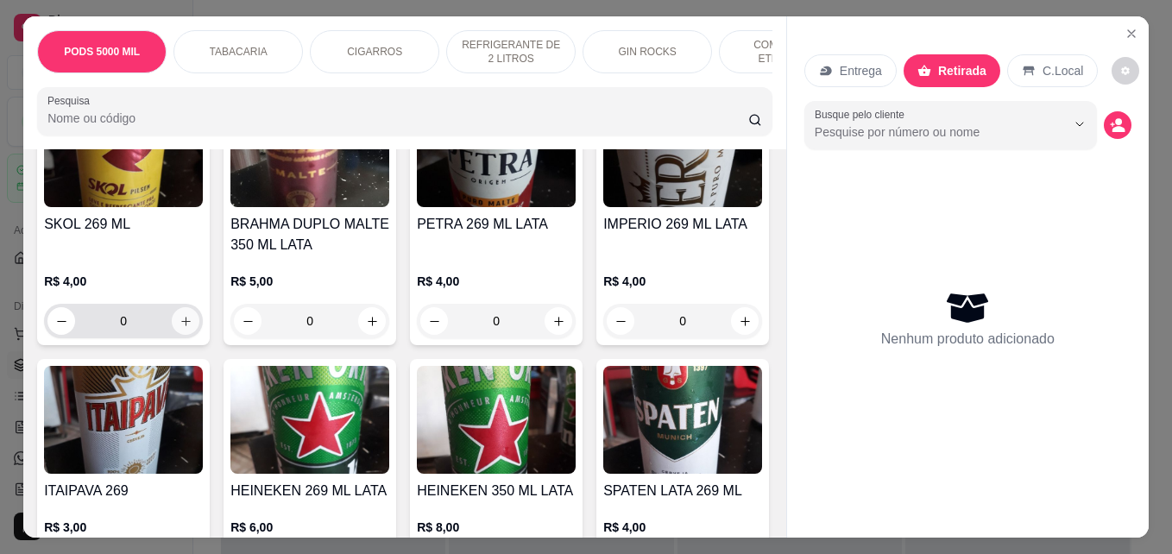
click at [182, 328] on icon "increase-product-quantity" at bounding box center [186, 321] width 13 height 13
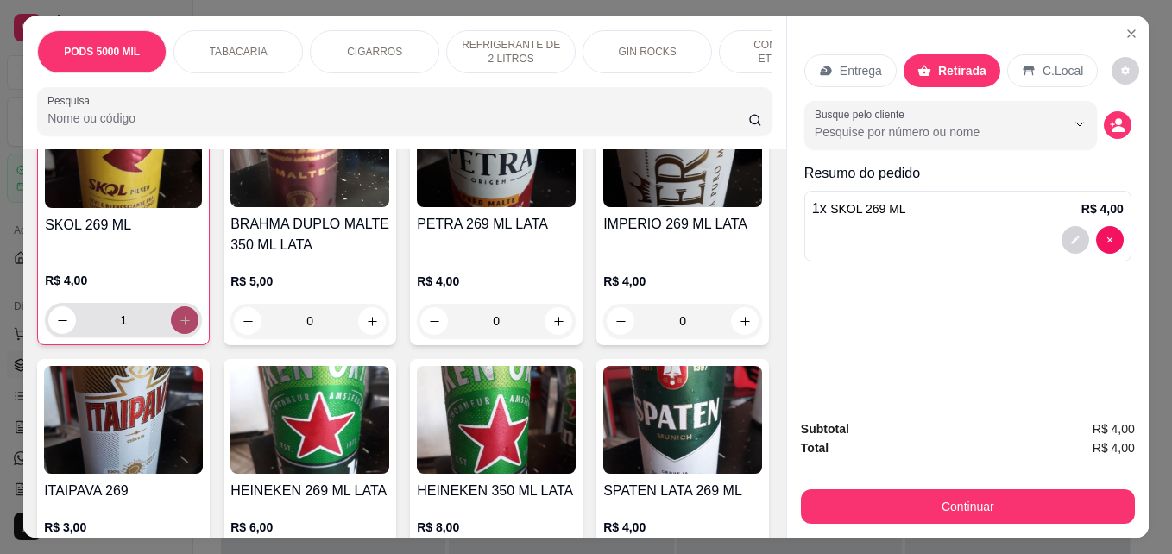
scroll to position [2504, 0]
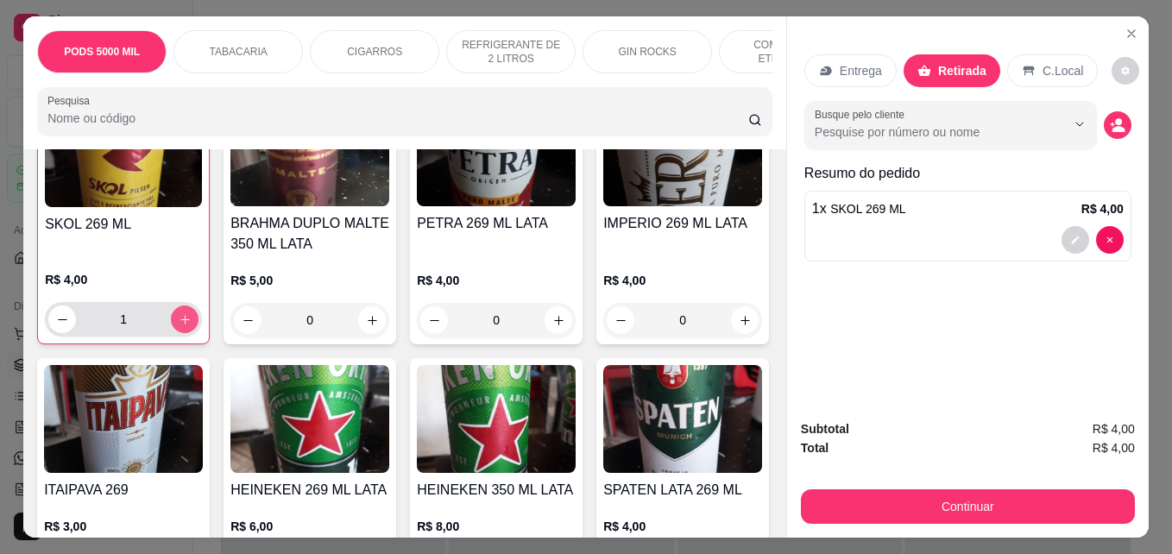
click at [182, 326] on icon "increase-product-quantity" at bounding box center [185, 319] width 13 height 13
type input "2"
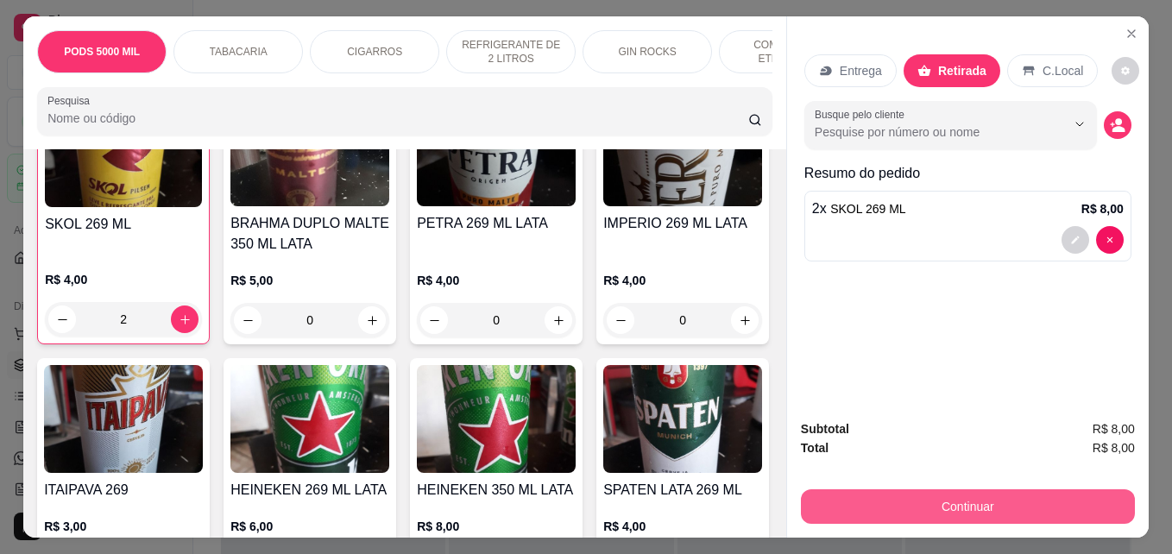
click at [852, 502] on button "Continuar" at bounding box center [968, 506] width 334 height 35
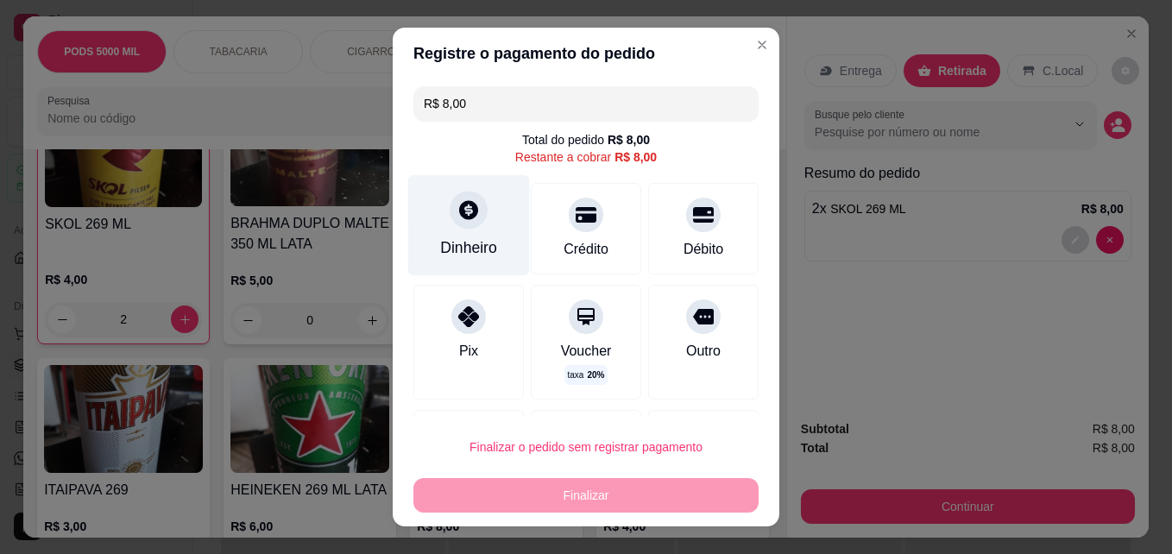
click at [470, 230] on div "Dinheiro" at bounding box center [469, 225] width 122 height 101
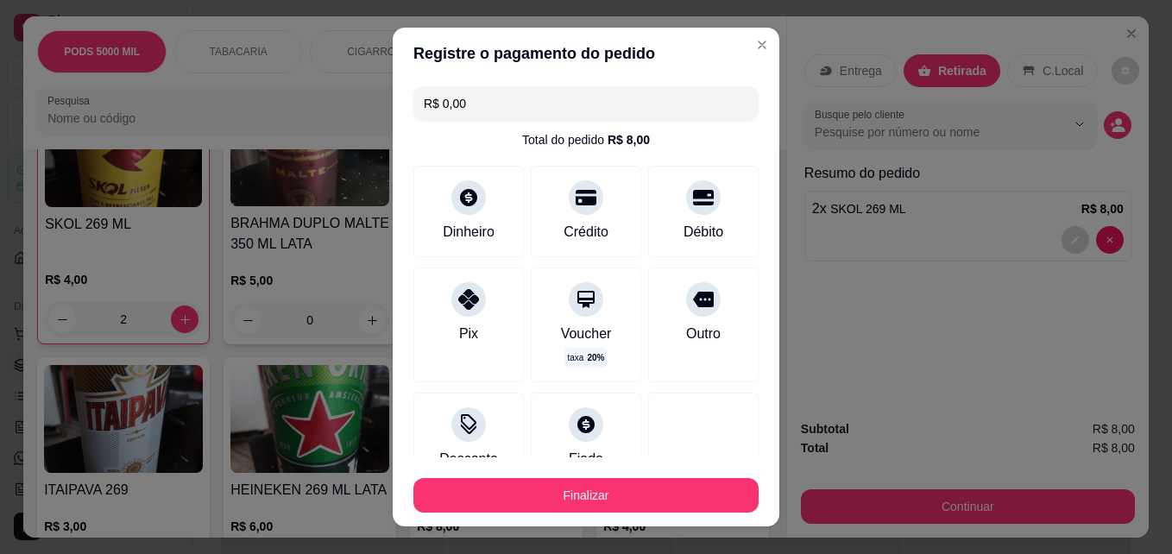
type input "R$ 0,00"
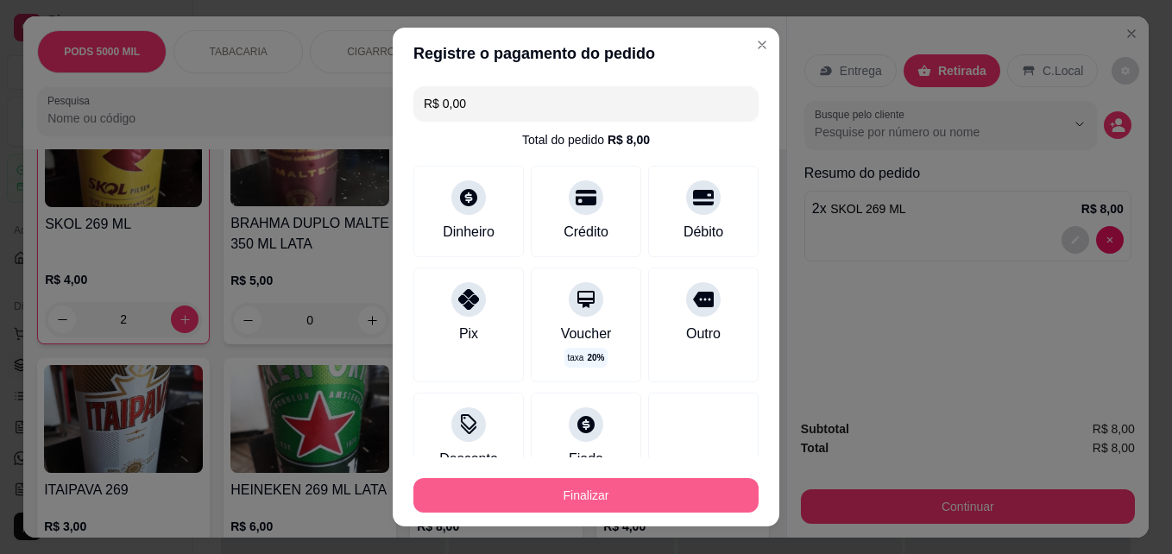
click at [672, 492] on button "Finalizar" at bounding box center [585, 495] width 345 height 35
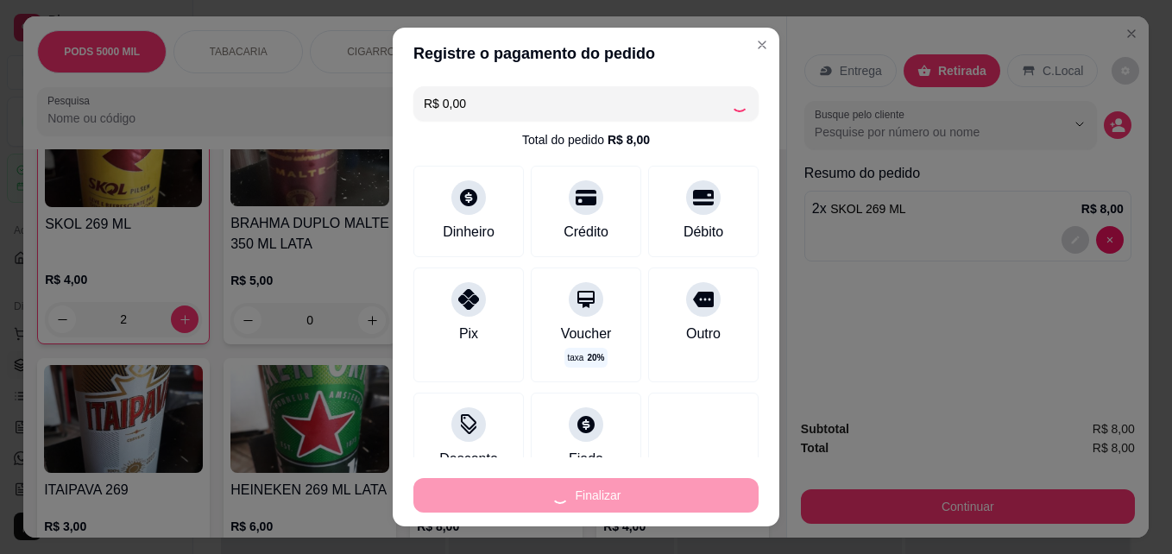
type input "0"
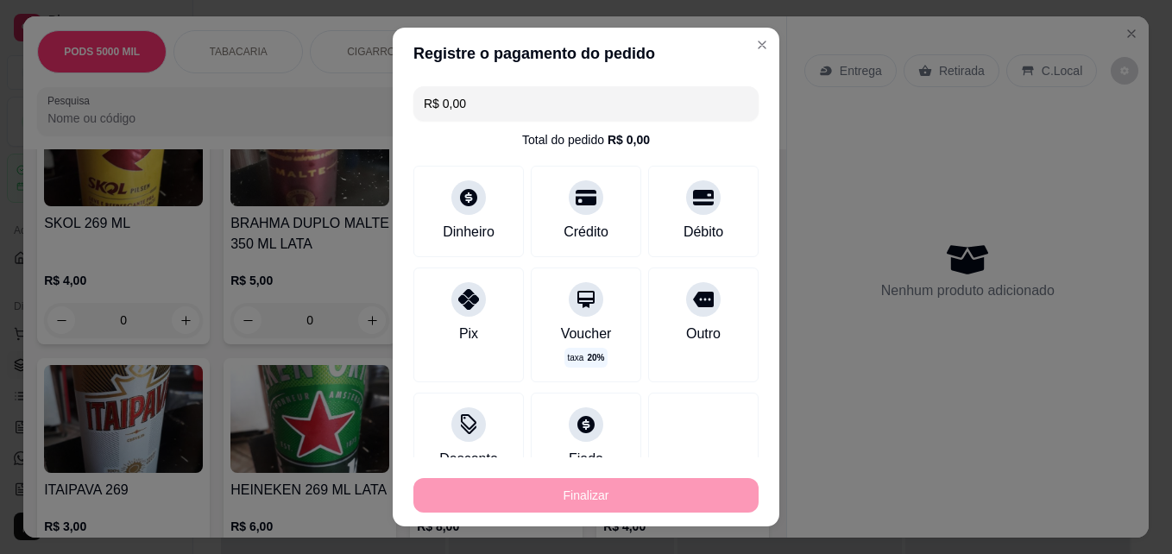
type input "-R$ 8,00"
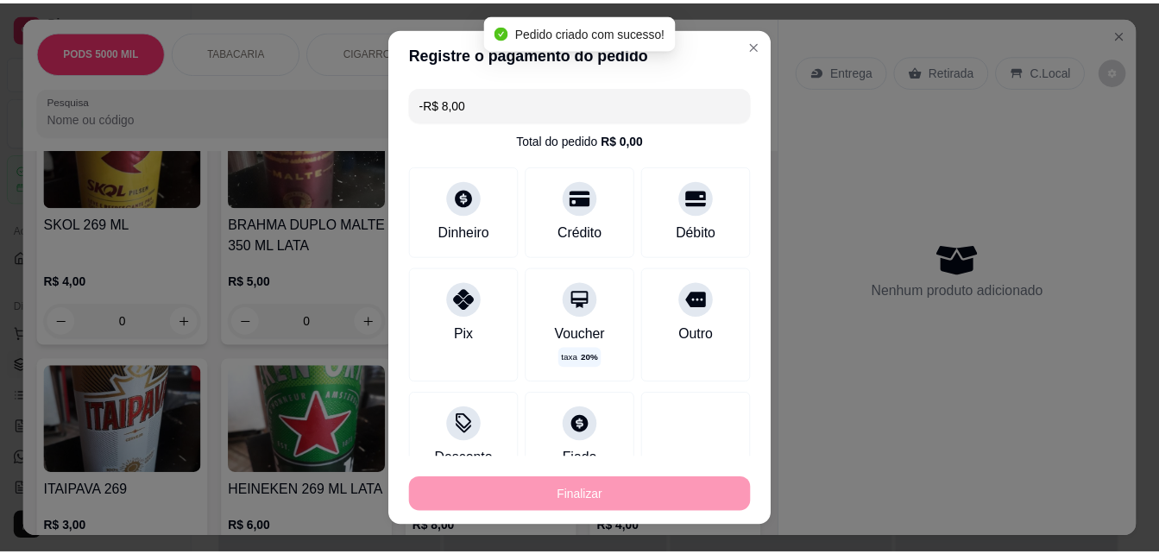
scroll to position [28, 0]
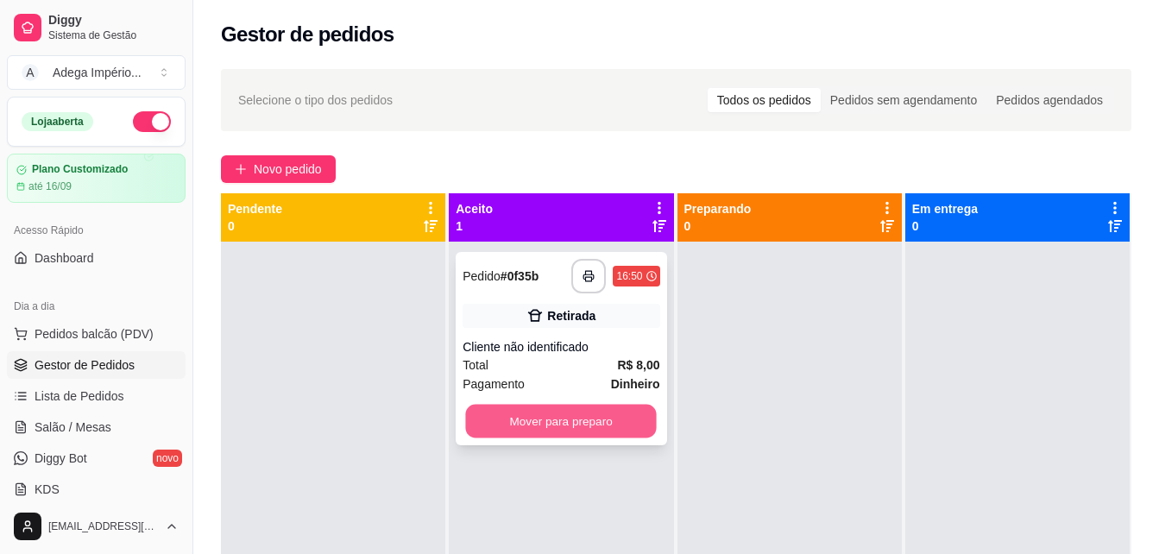
click at [621, 419] on button "Mover para preparo" at bounding box center [561, 422] width 191 height 34
